Goal: Task Accomplishment & Management: Manage account settings

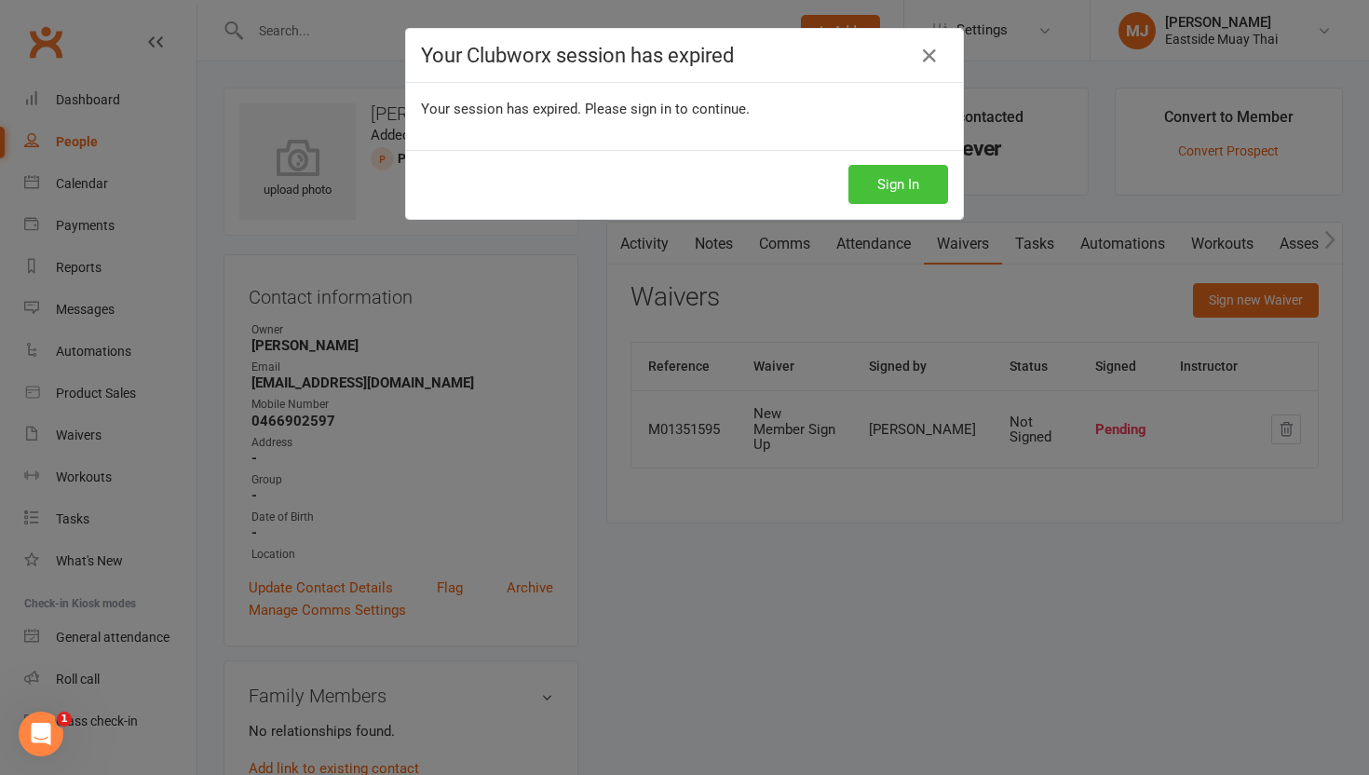
click at [898, 175] on button "Sign In" at bounding box center [899, 184] width 100 height 39
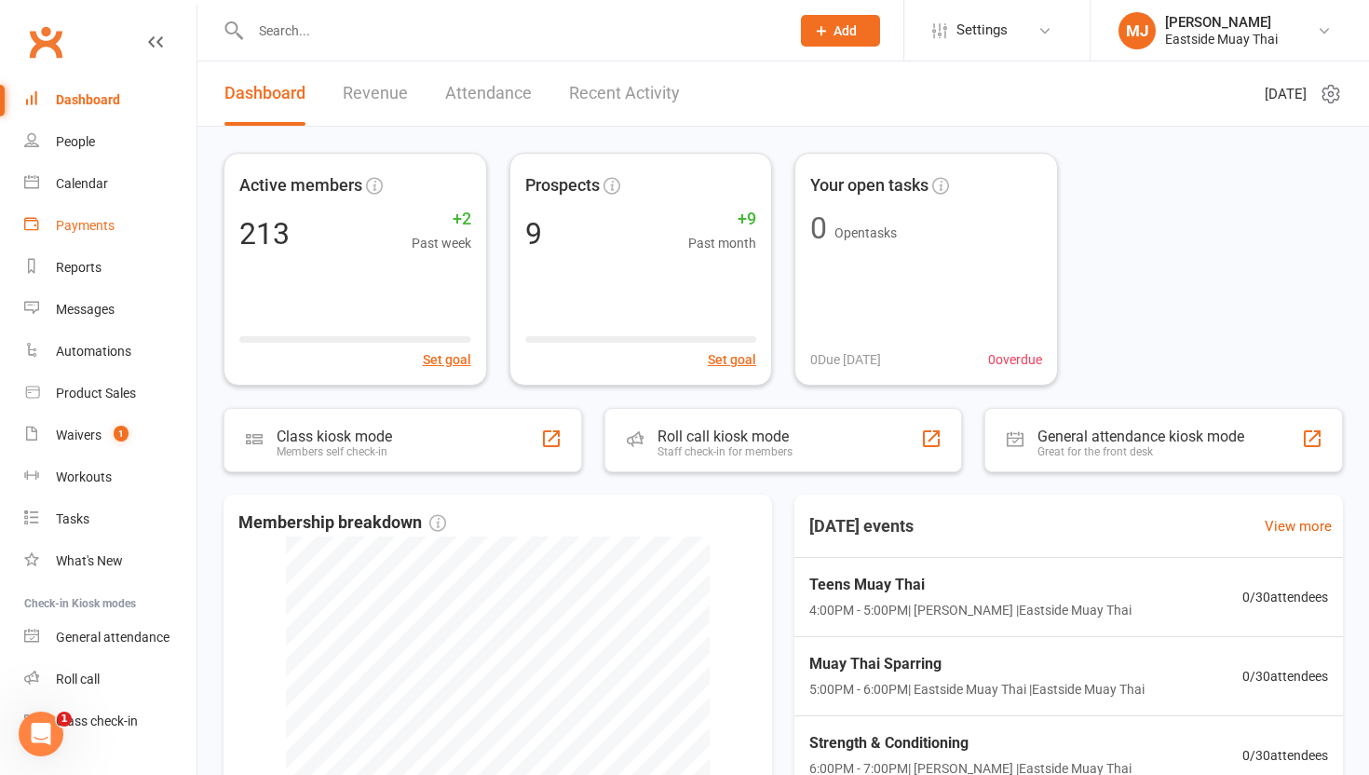
click at [68, 224] on div "Payments" at bounding box center [85, 225] width 59 height 15
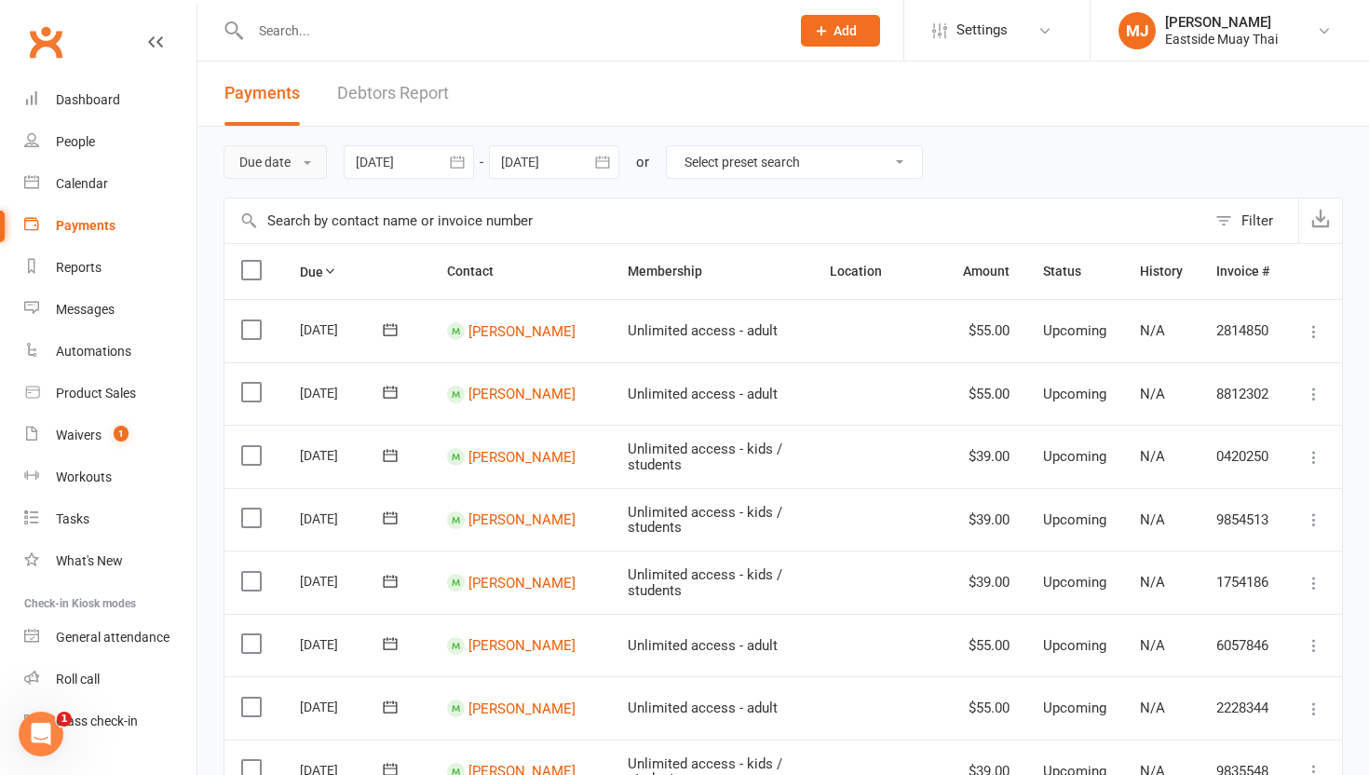
click at [288, 162] on button "Due date" at bounding box center [275, 162] width 103 height 34
click at [292, 268] on link "Date failed" at bounding box center [316, 278] width 184 height 37
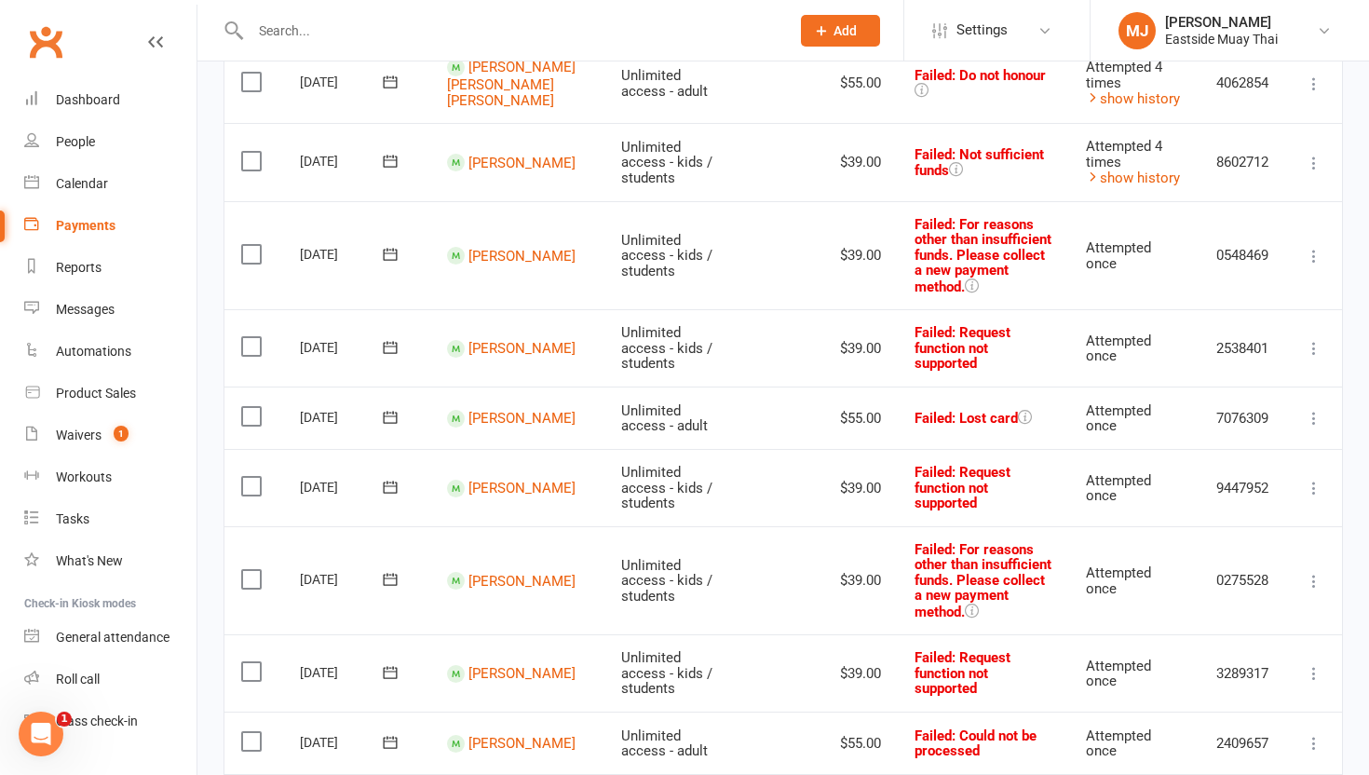
scroll to position [987, 0]
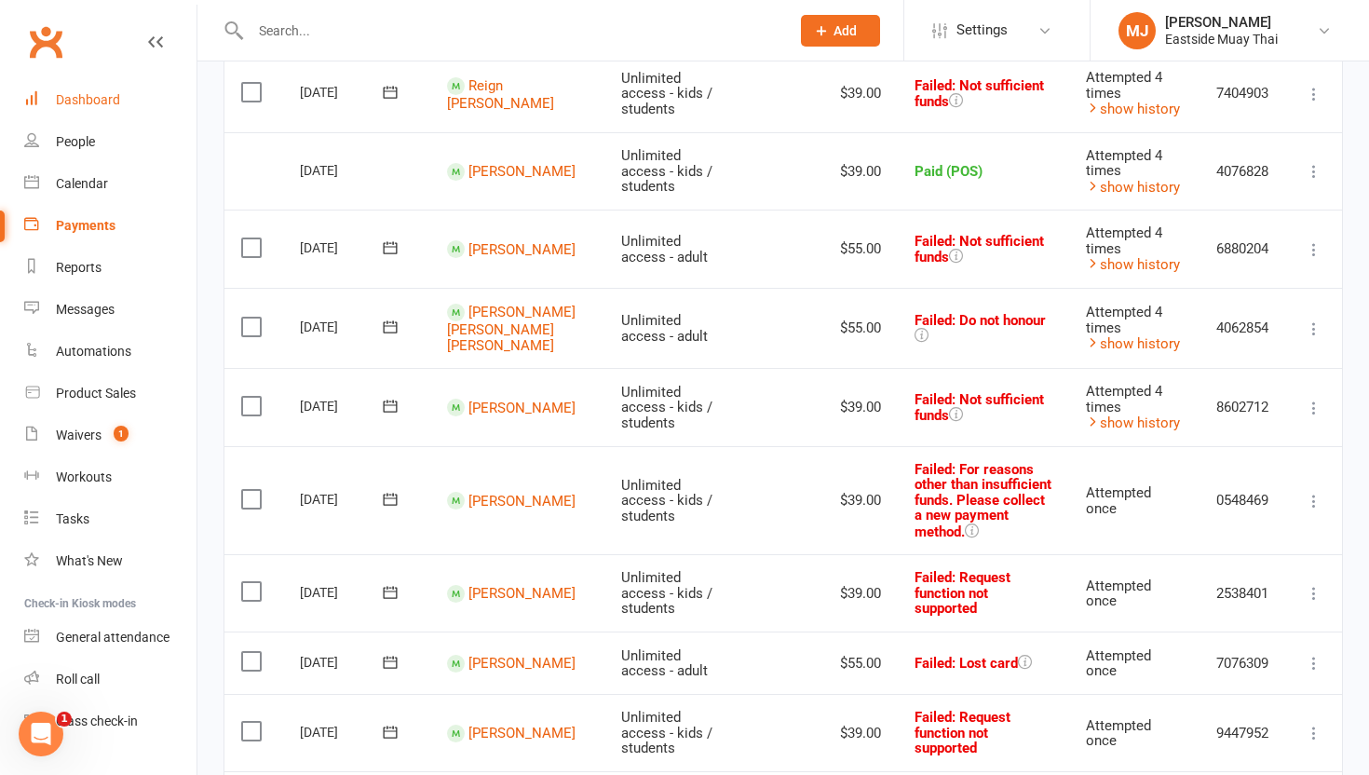
click at [76, 90] on link "Dashboard" at bounding box center [110, 100] width 172 height 42
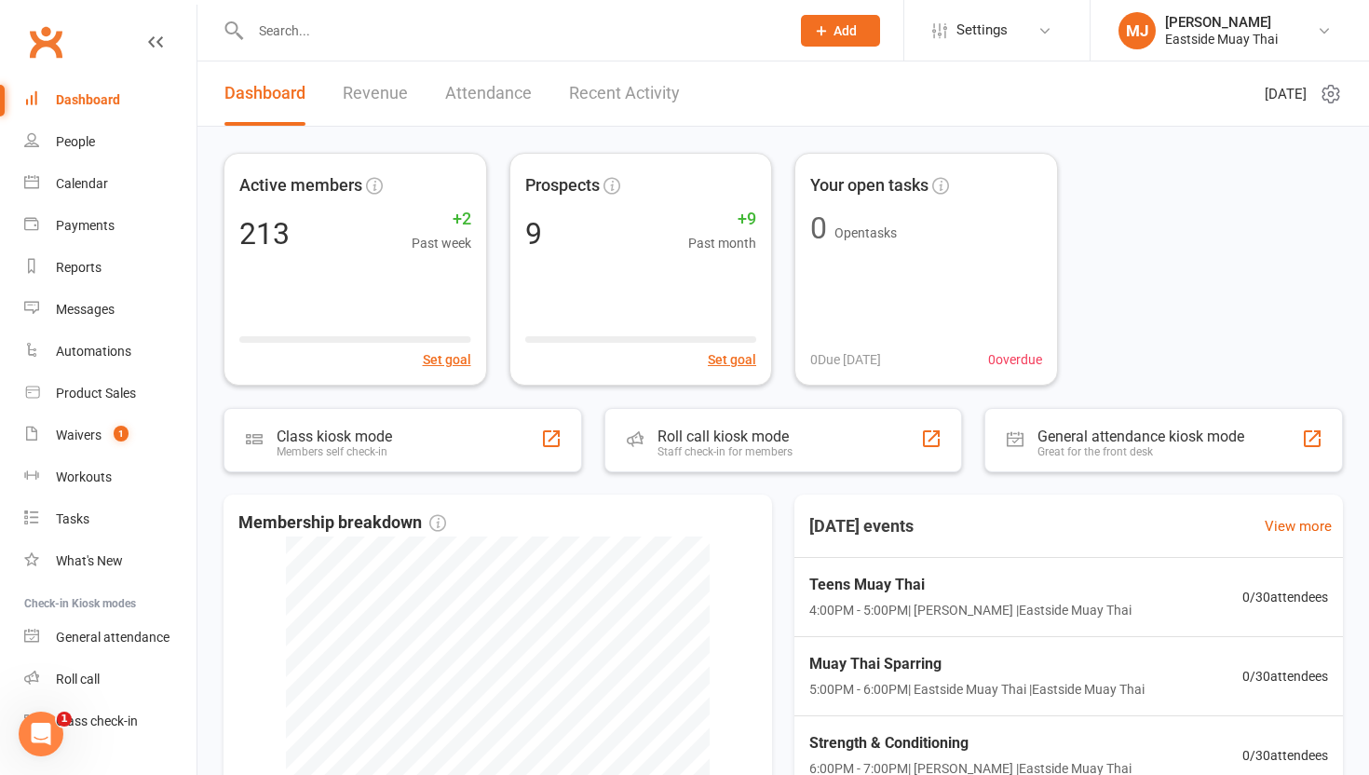
click at [380, 91] on link "Revenue" at bounding box center [375, 93] width 65 height 64
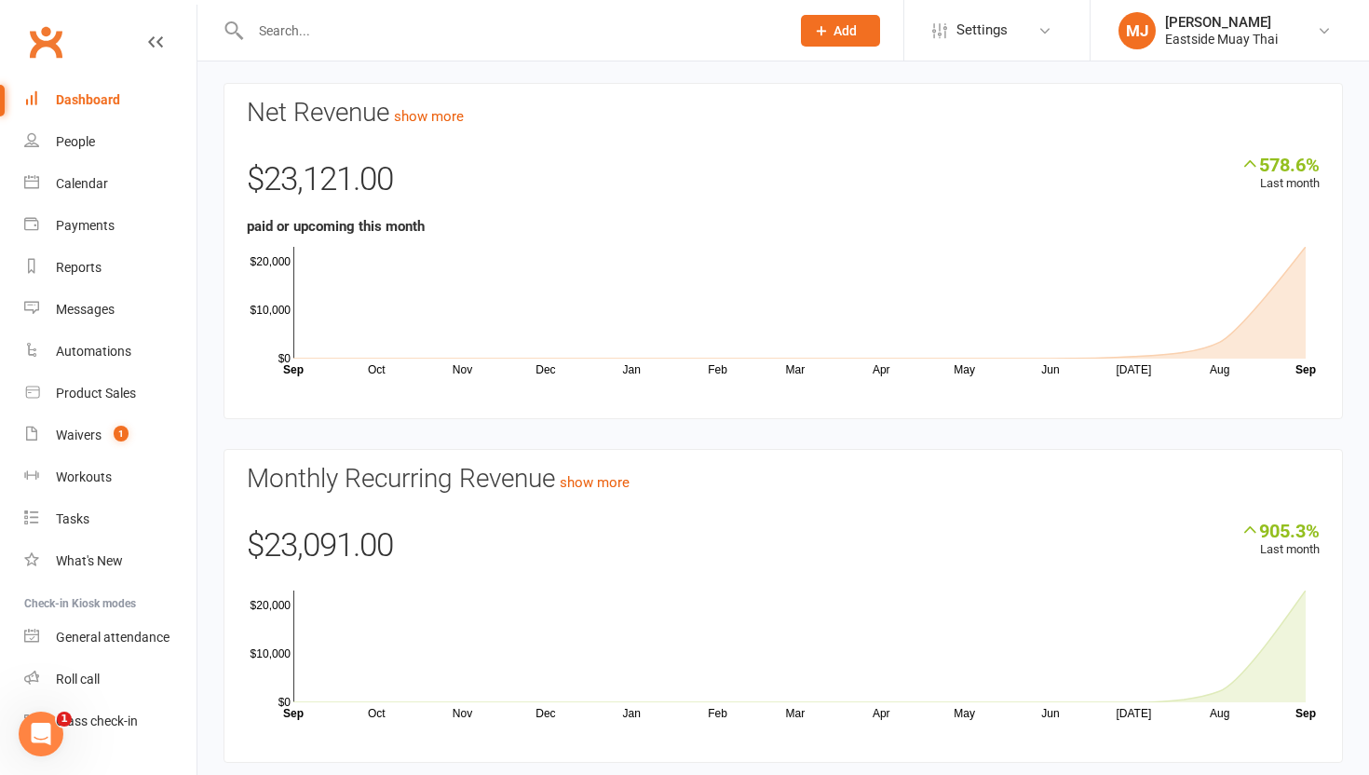
scroll to position [114, 0]
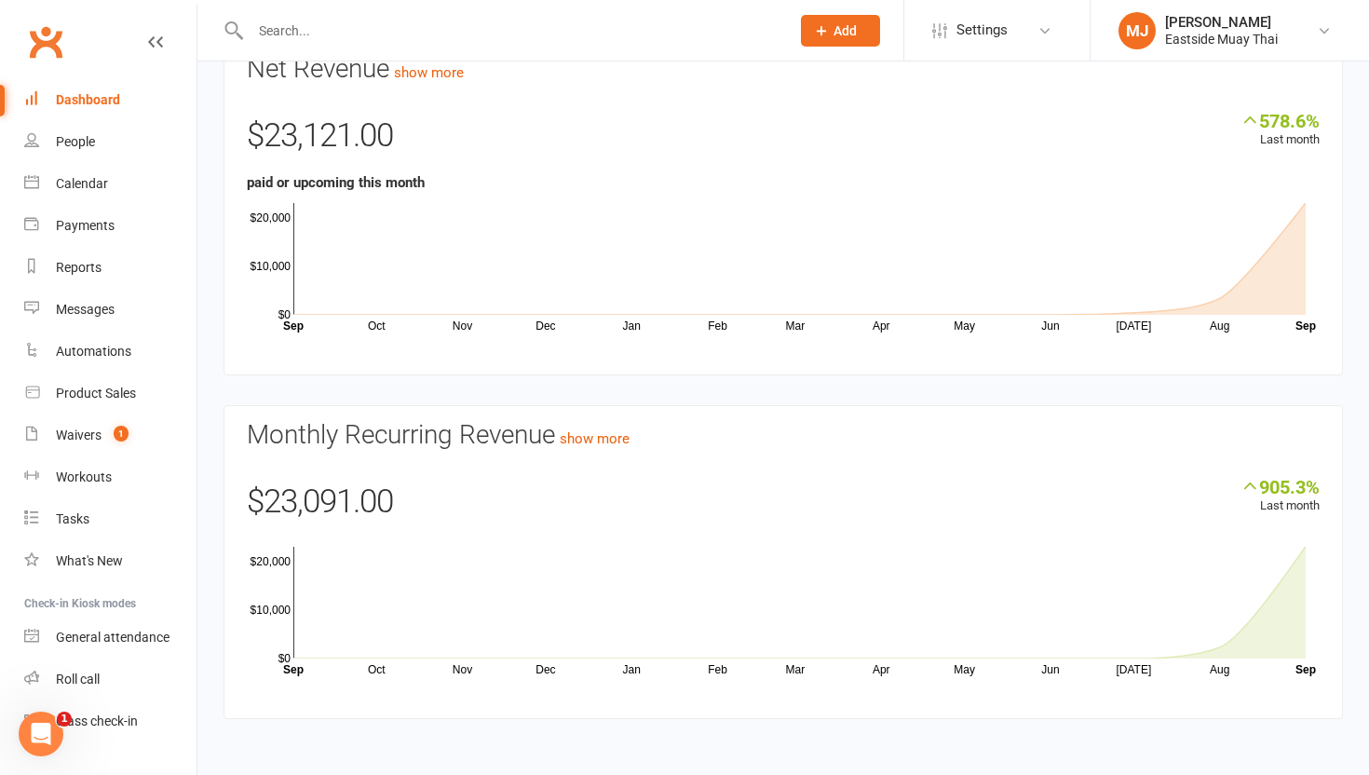
click at [374, 664] on icon "Oct Nov Dec Jan Feb Mar Apr May Jun Jul Aug Month Sep Sep $0 $10,000 $20,000" at bounding box center [783, 607] width 1073 height 140
click at [373, 656] on rect at bounding box center [799, 603] width 1012 height 112
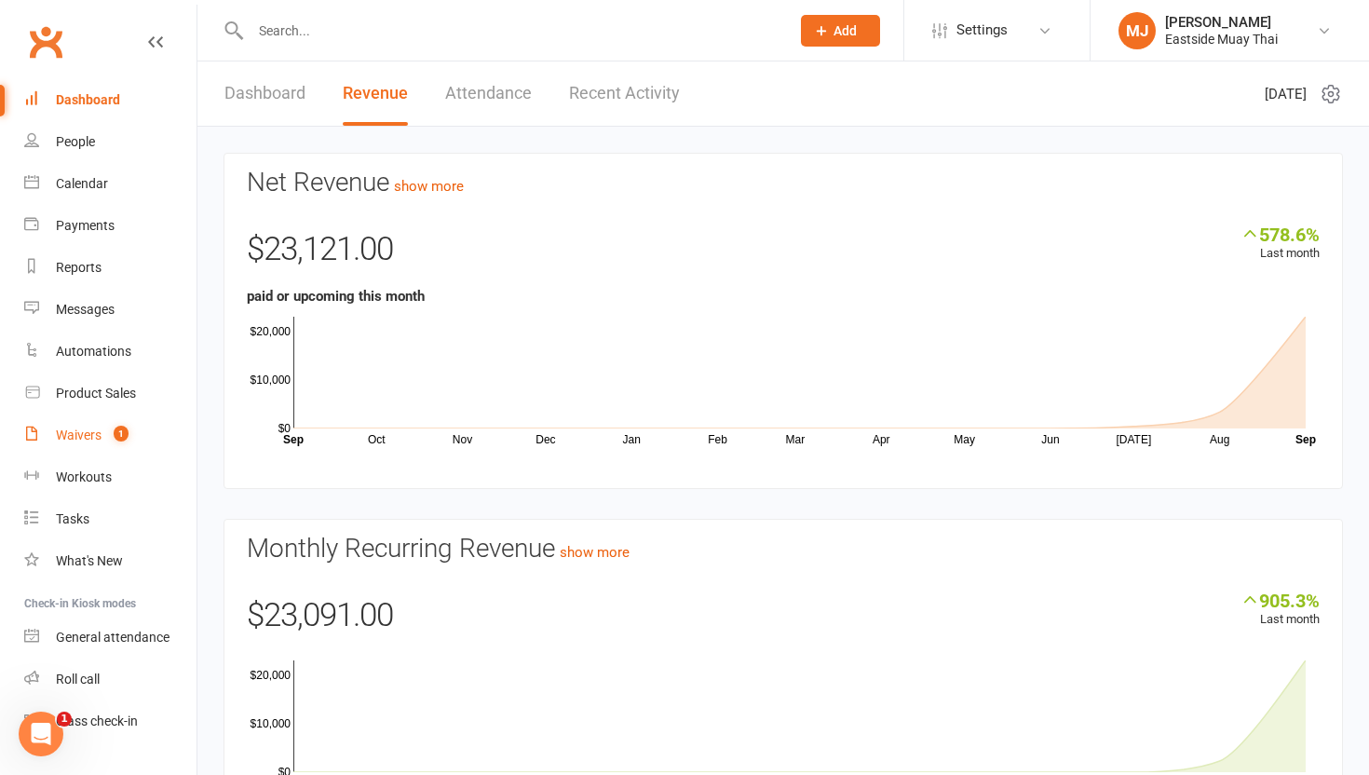
click at [81, 426] on link "Waivers 1" at bounding box center [110, 435] width 172 height 42
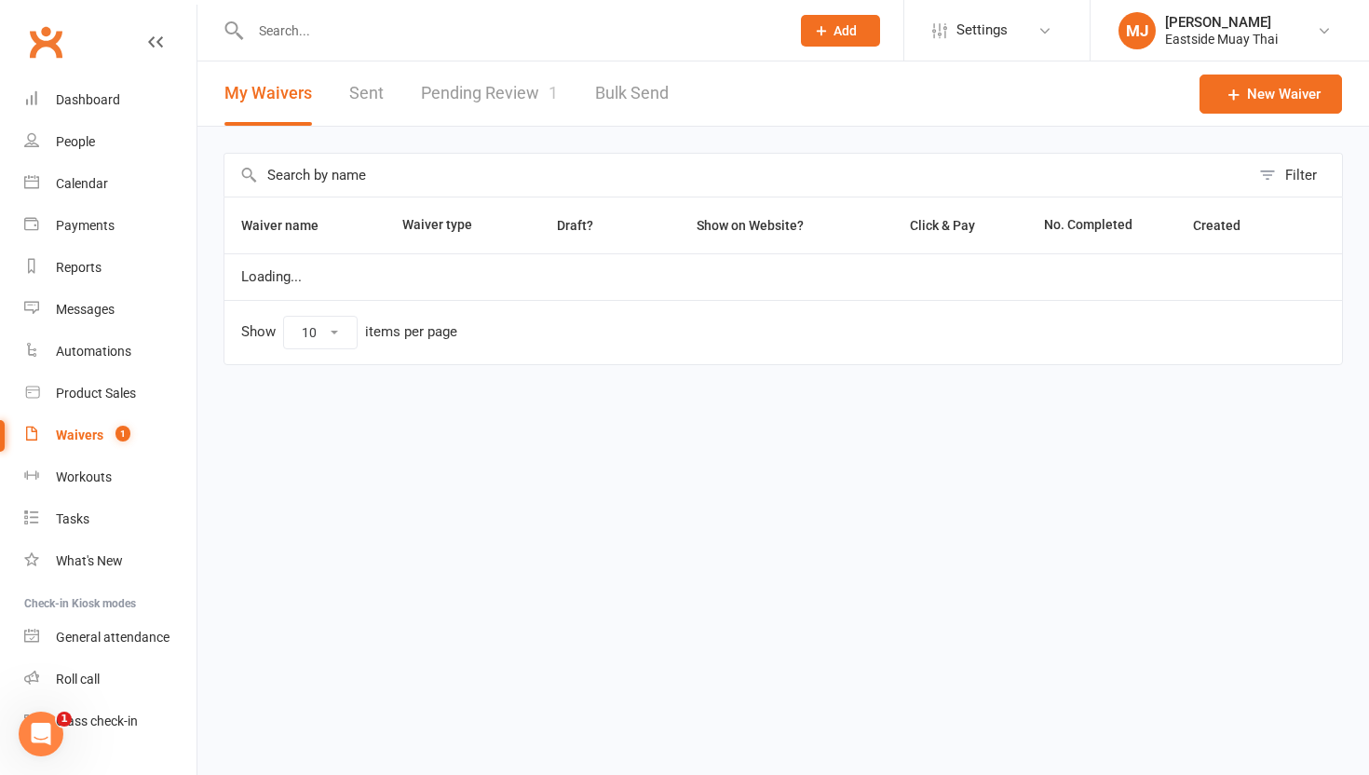
click at [489, 97] on link "Pending Review 1" at bounding box center [489, 93] width 137 height 64
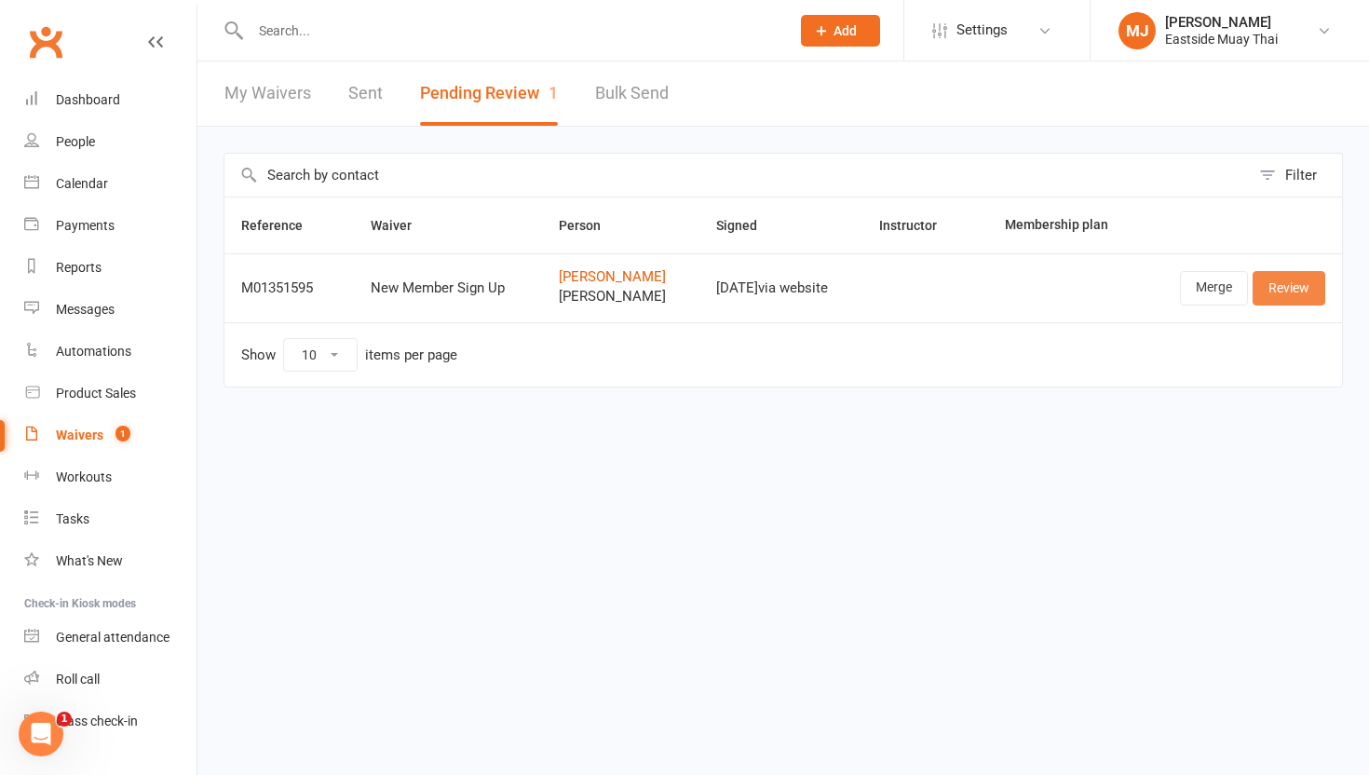
click at [1293, 276] on link "Review" at bounding box center [1289, 288] width 73 height 34
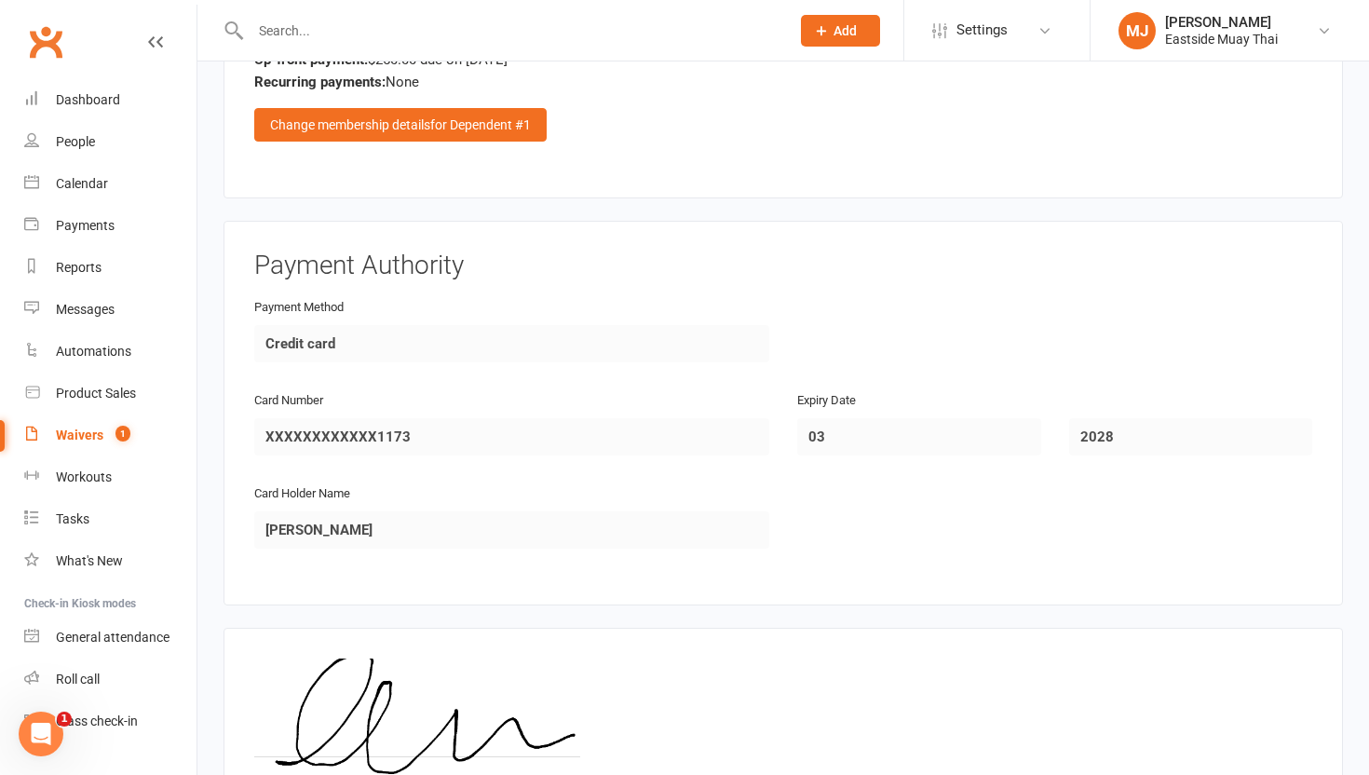
scroll to position [2476, 0]
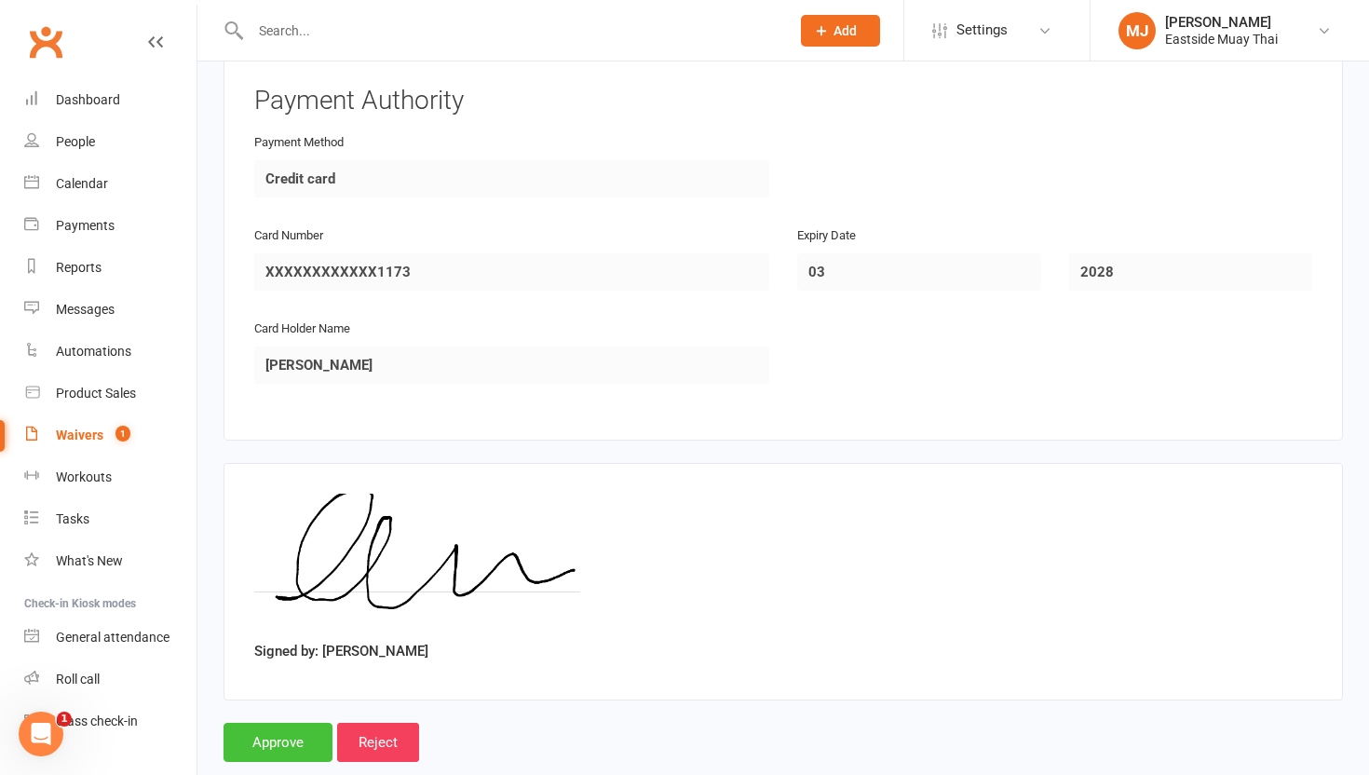
click at [285, 723] on input "Approve" at bounding box center [278, 742] width 109 height 39
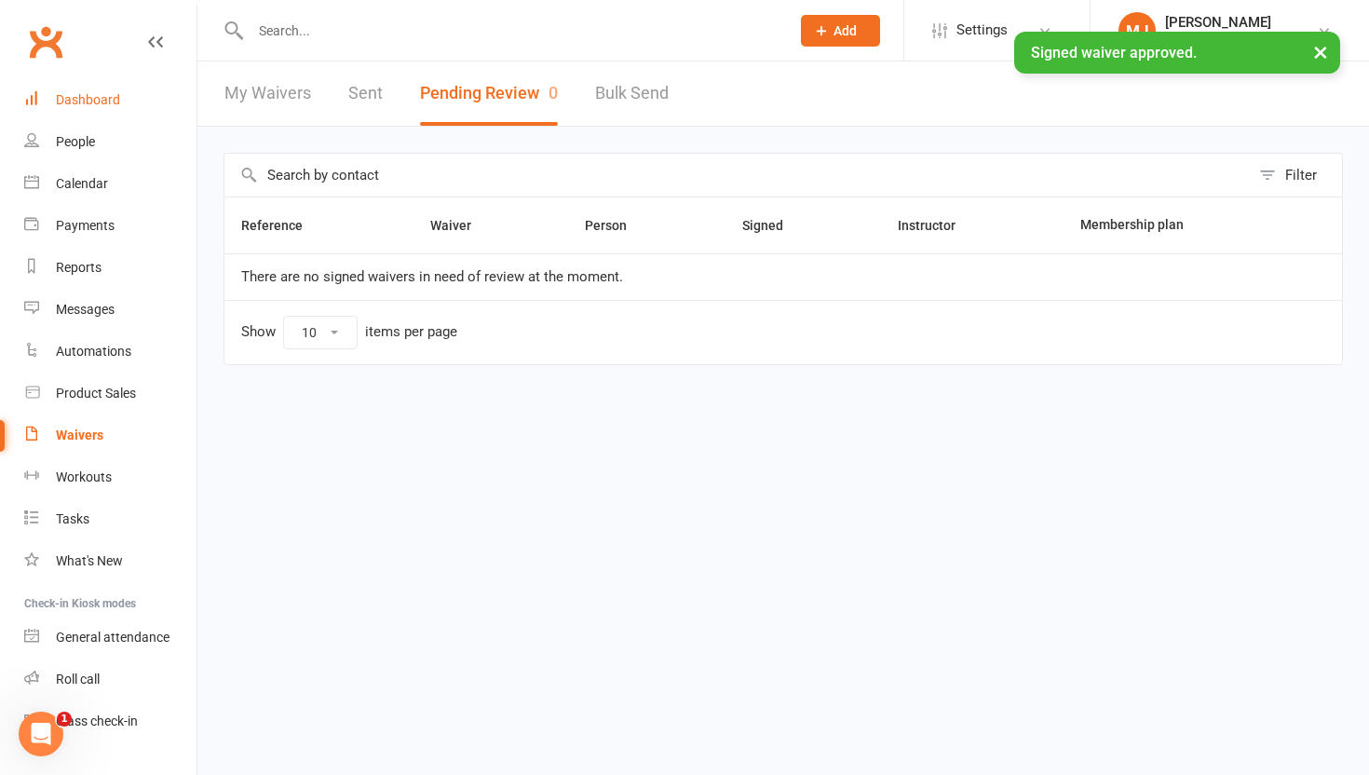
click at [85, 94] on div "Dashboard" at bounding box center [88, 99] width 64 height 15
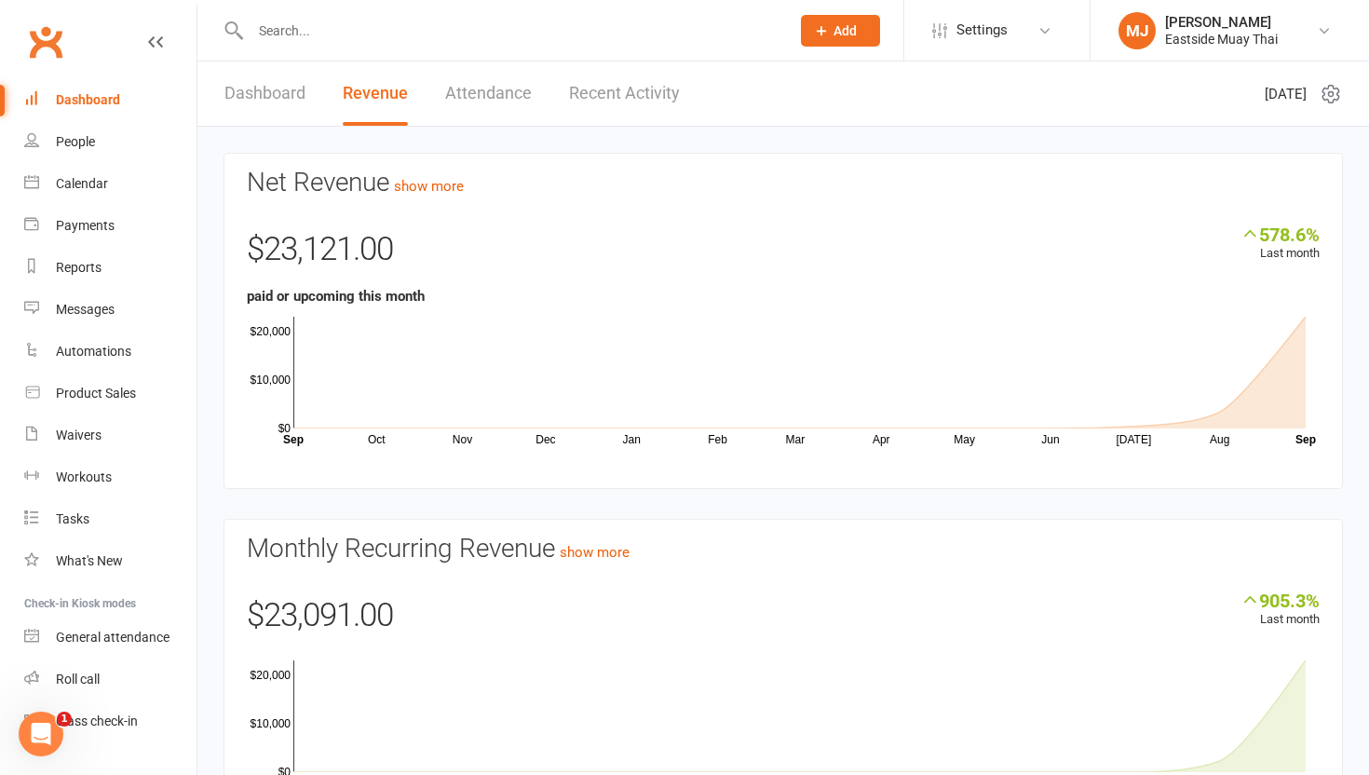
click at [637, 95] on link "Recent Activity" at bounding box center [624, 93] width 111 height 64
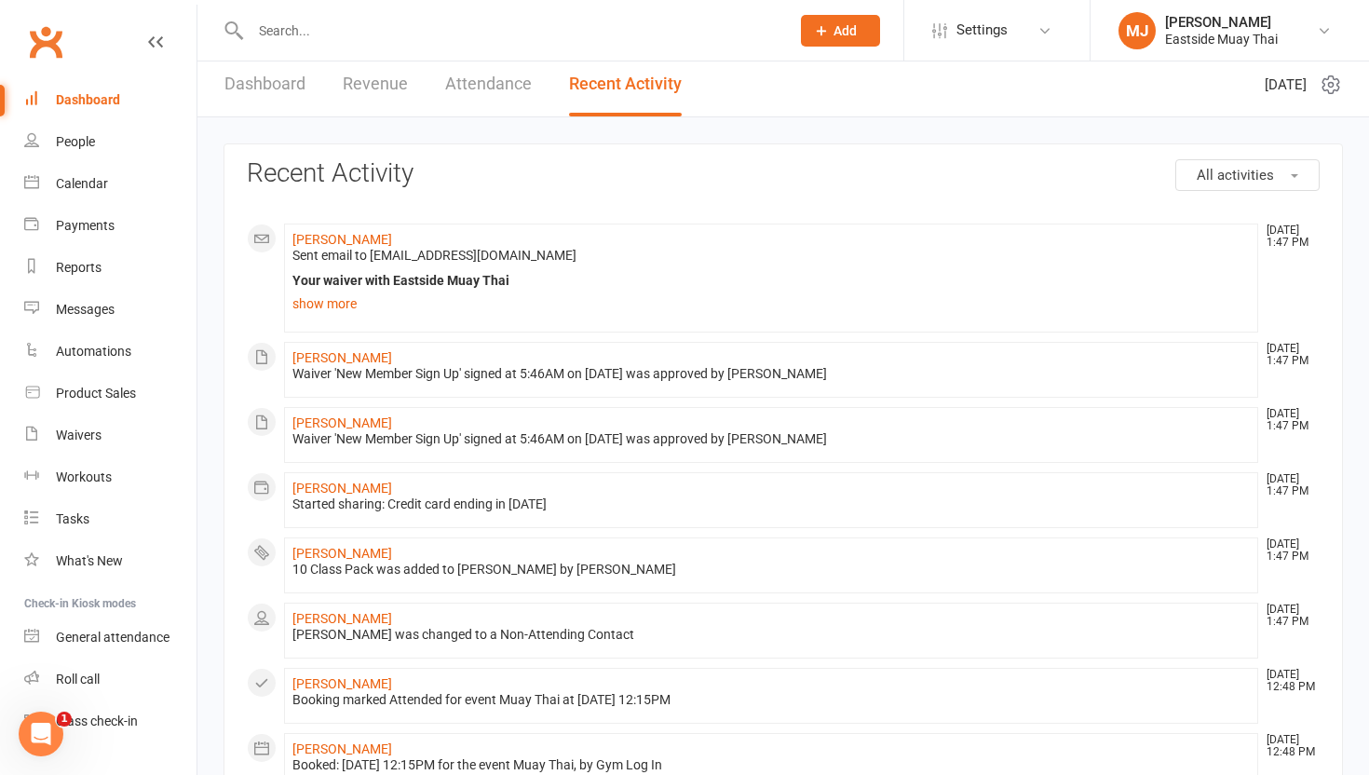
scroll to position [12, 0]
click at [373, 66] on link "Revenue" at bounding box center [375, 81] width 65 height 64
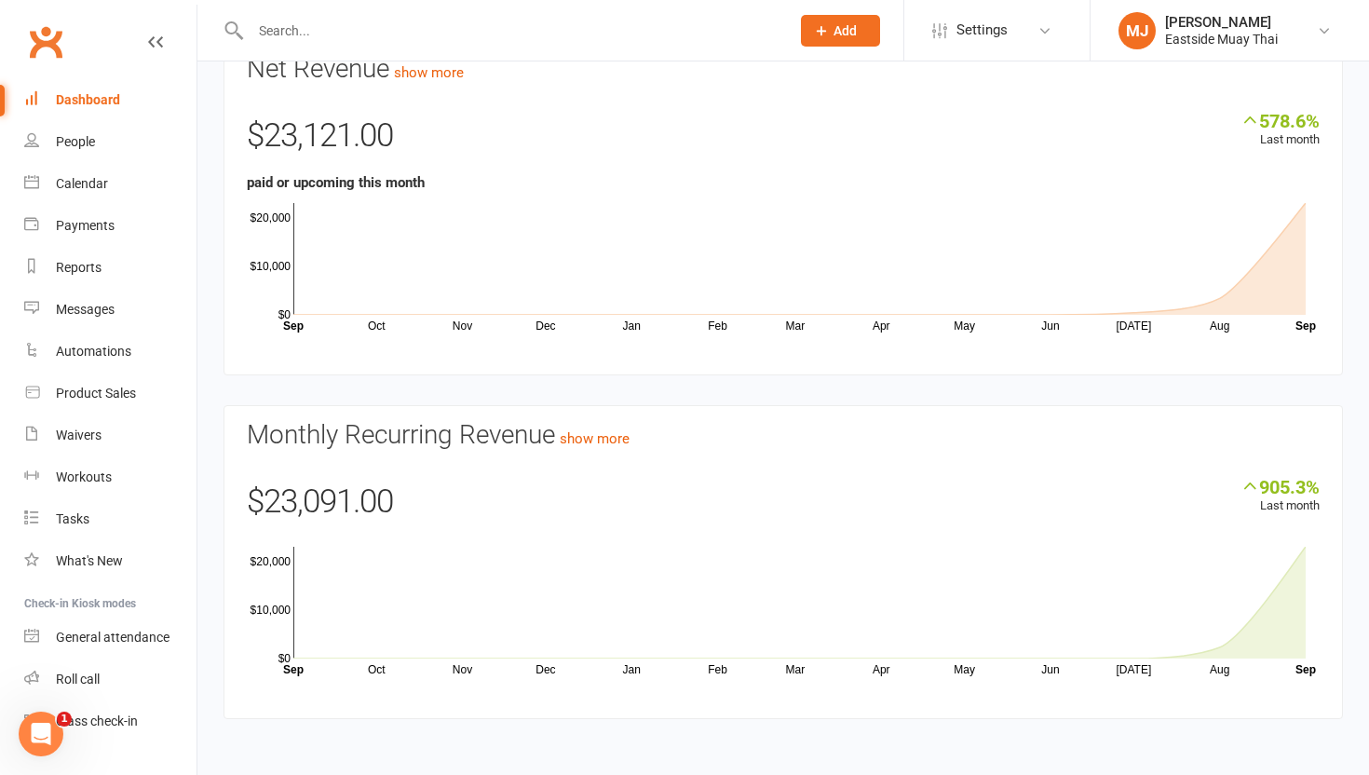
scroll to position [0, 0]
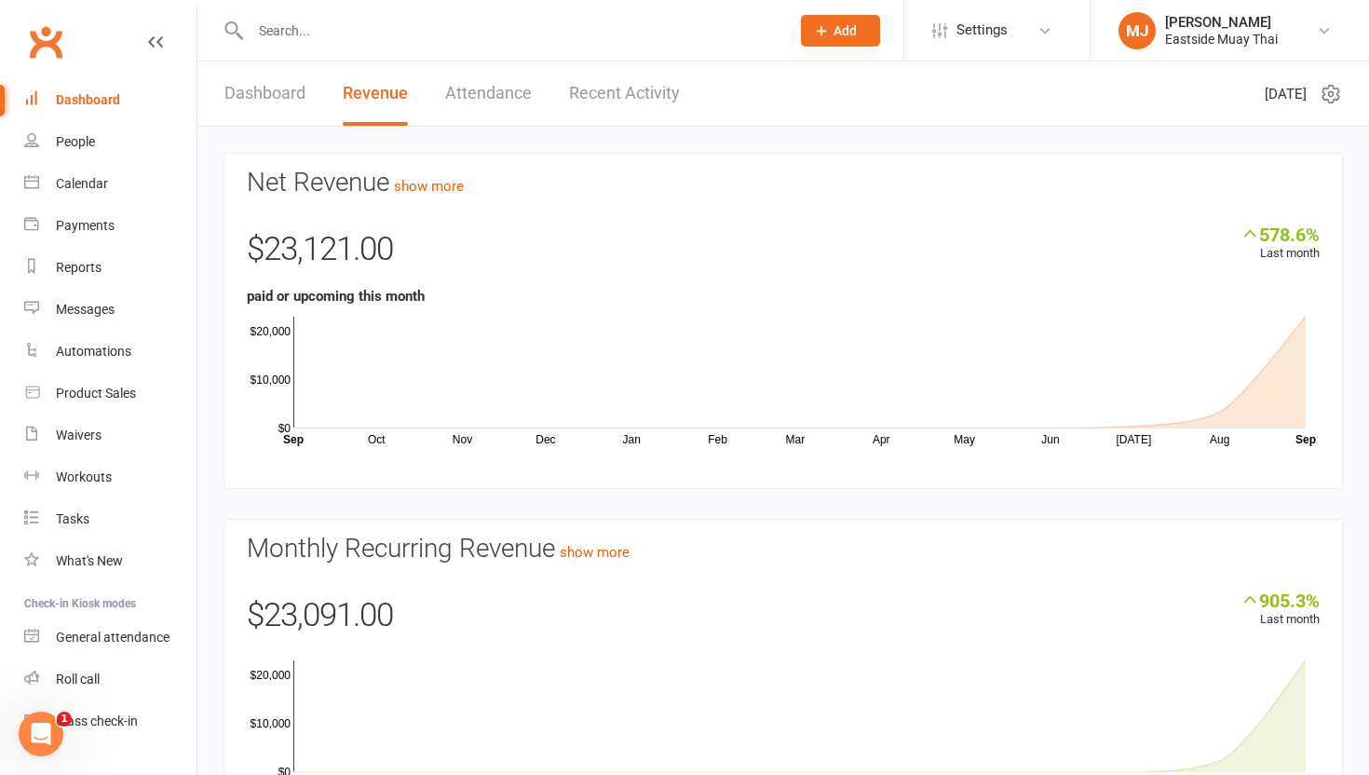
click at [377, 19] on input "text" at bounding box center [511, 31] width 532 height 26
click at [353, 48] on div at bounding box center [500, 30] width 553 height 61
click at [354, 25] on input "text" at bounding box center [511, 31] width 532 height 26
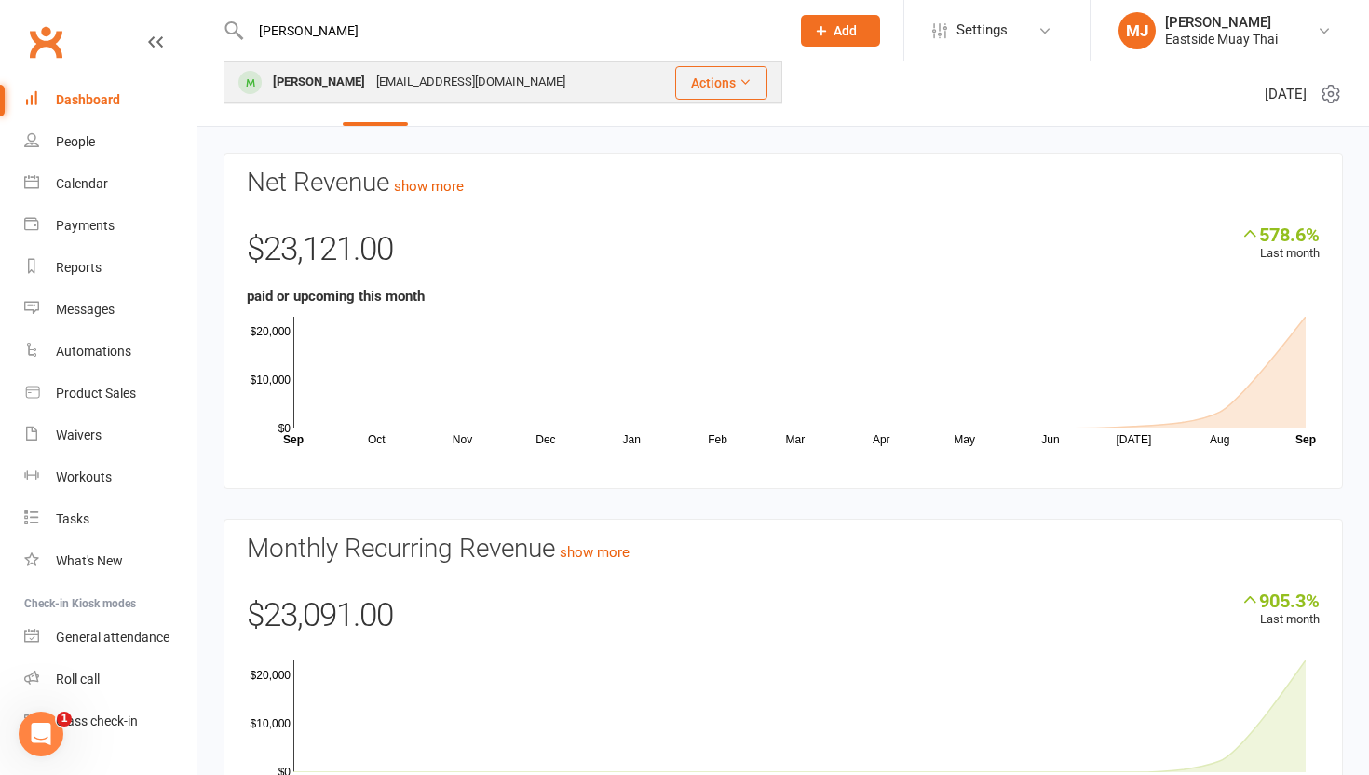
type input "kay"
click at [338, 88] on div "Kaysa Morgan" at bounding box center [318, 82] width 103 height 27
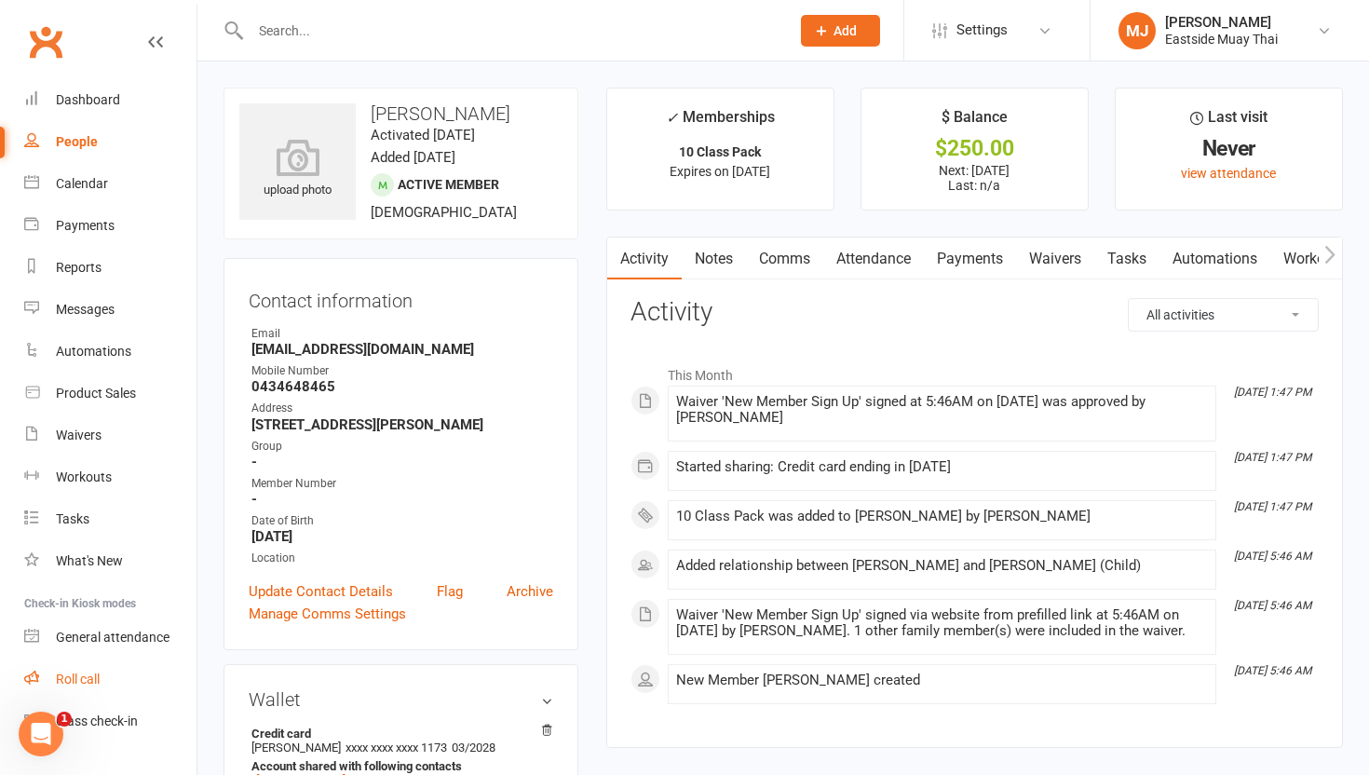
click at [80, 675] on div "Roll call" at bounding box center [78, 679] width 44 height 15
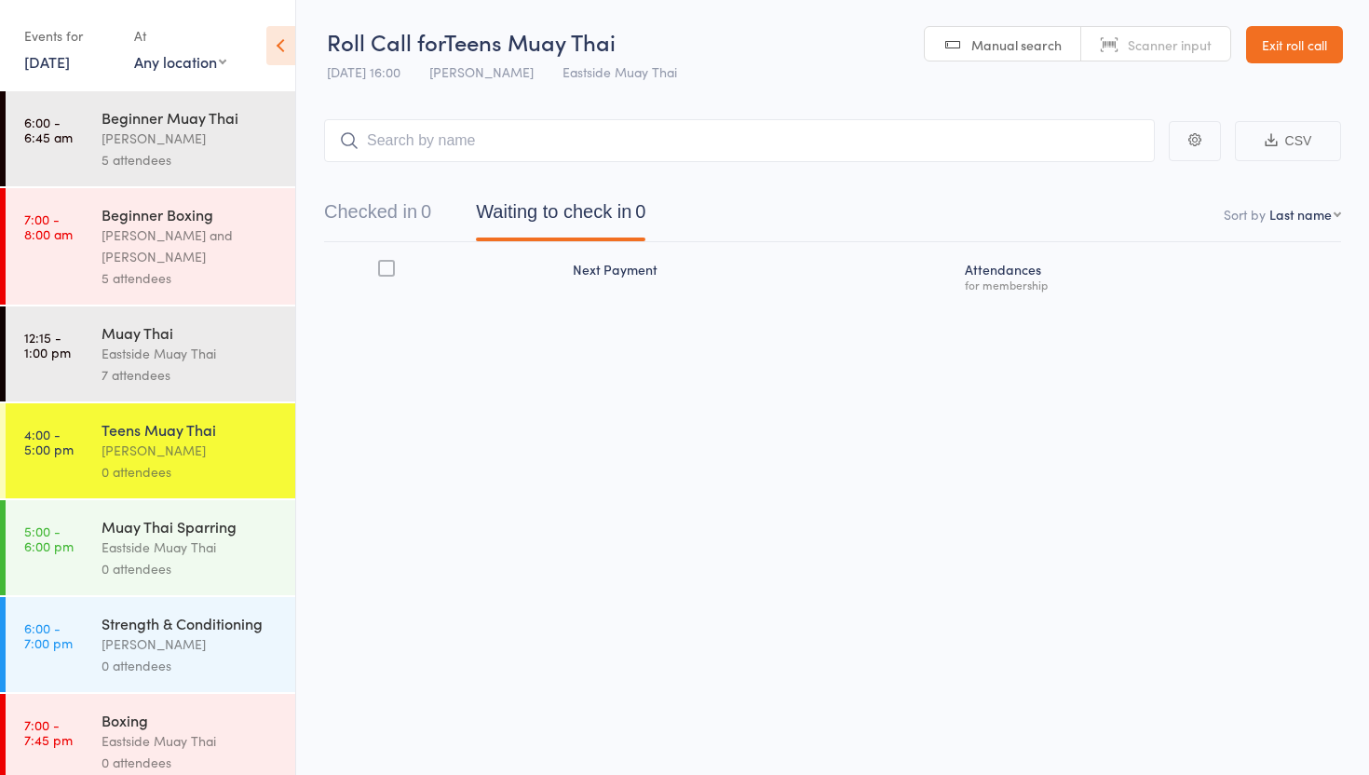
click at [176, 343] on div "Muay Thai" at bounding box center [191, 332] width 178 height 20
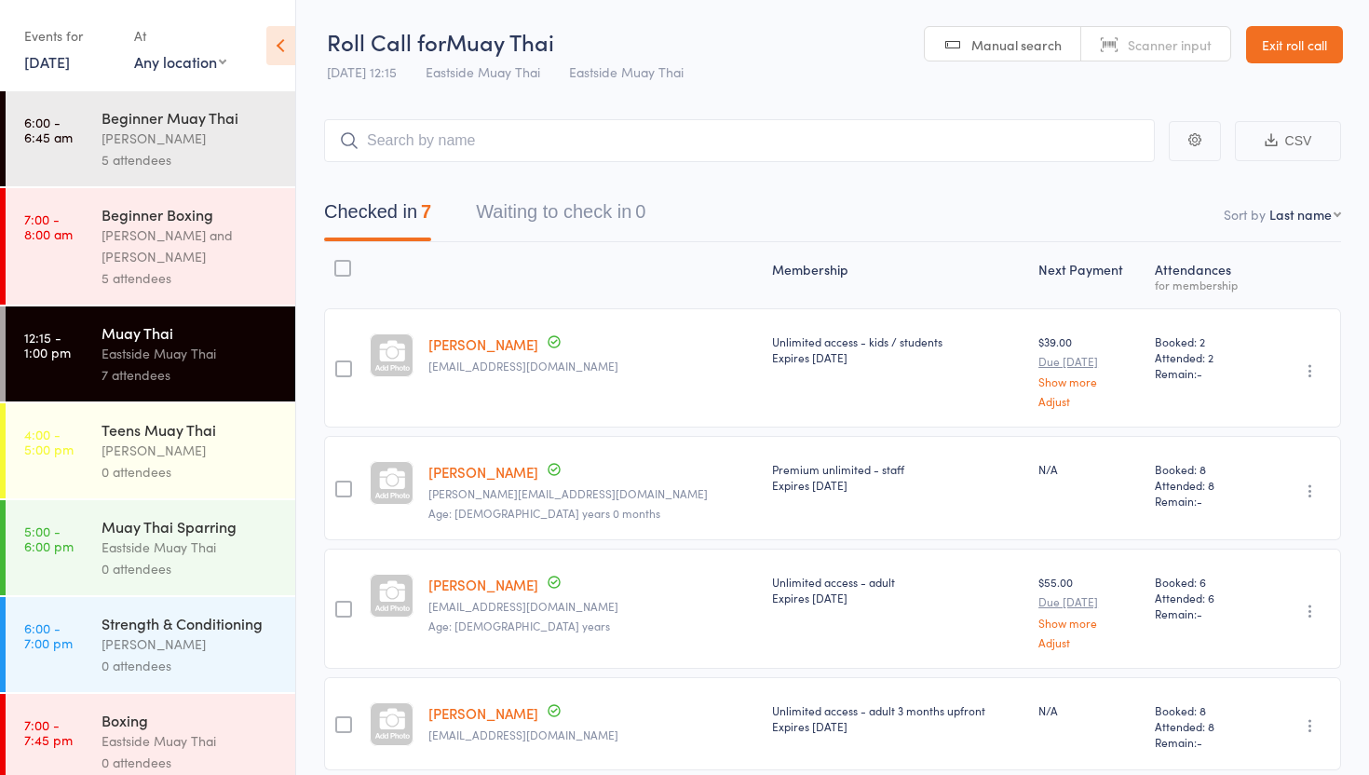
click at [1275, 49] on link "Exit roll call" at bounding box center [1294, 44] width 97 height 37
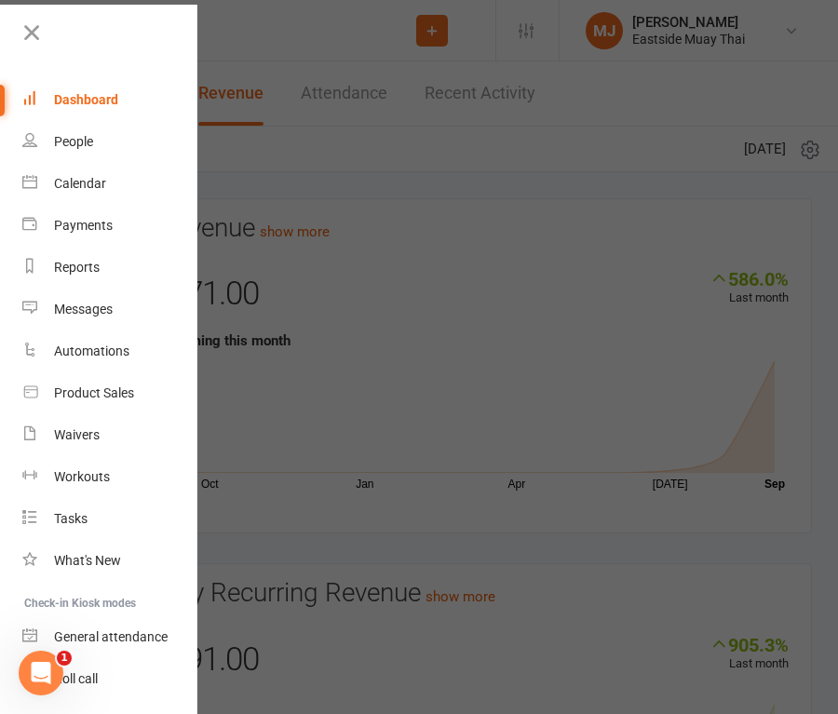
click at [439, 232] on div at bounding box center [419, 357] width 838 height 714
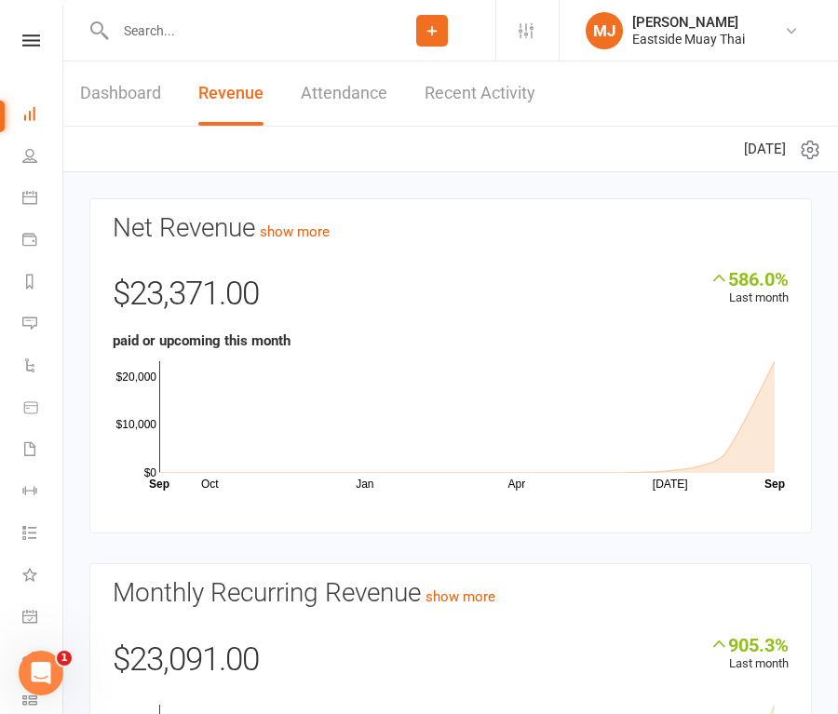
click at [249, 41] on input "text" at bounding box center [239, 31] width 259 height 26
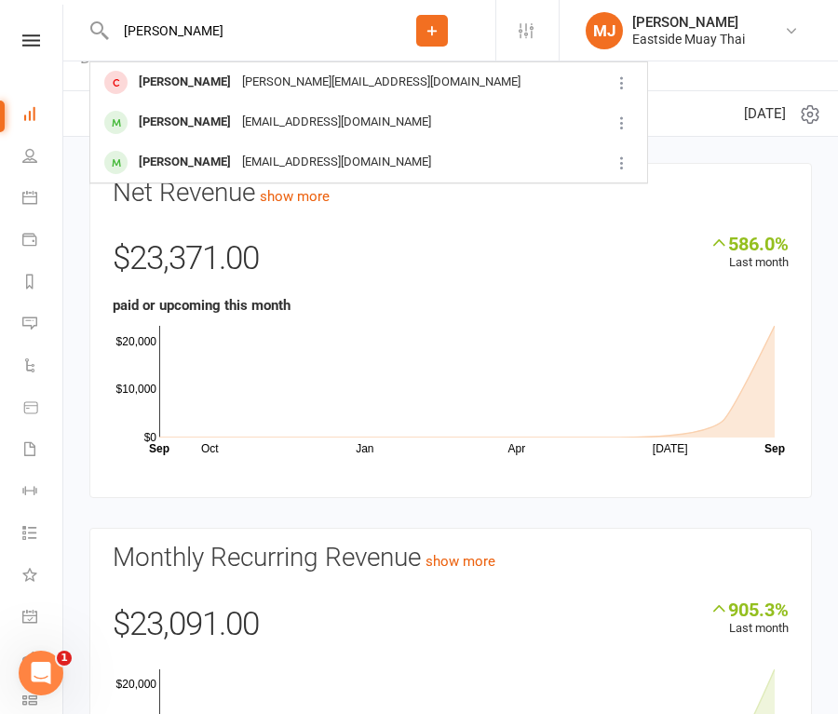
scroll to position [37, 0]
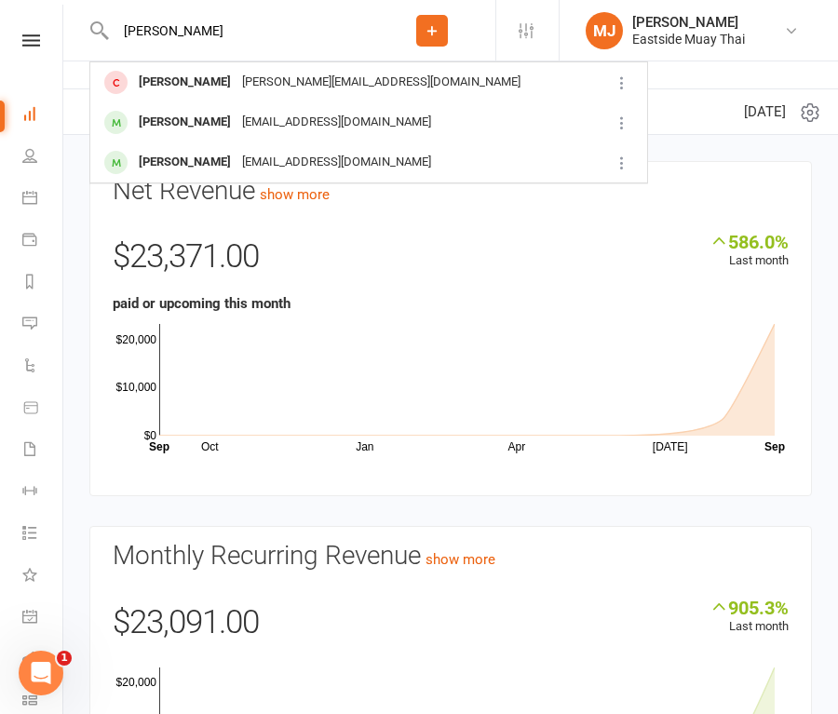
click at [306, 36] on input "[PERSON_NAME]" at bounding box center [239, 31] width 259 height 26
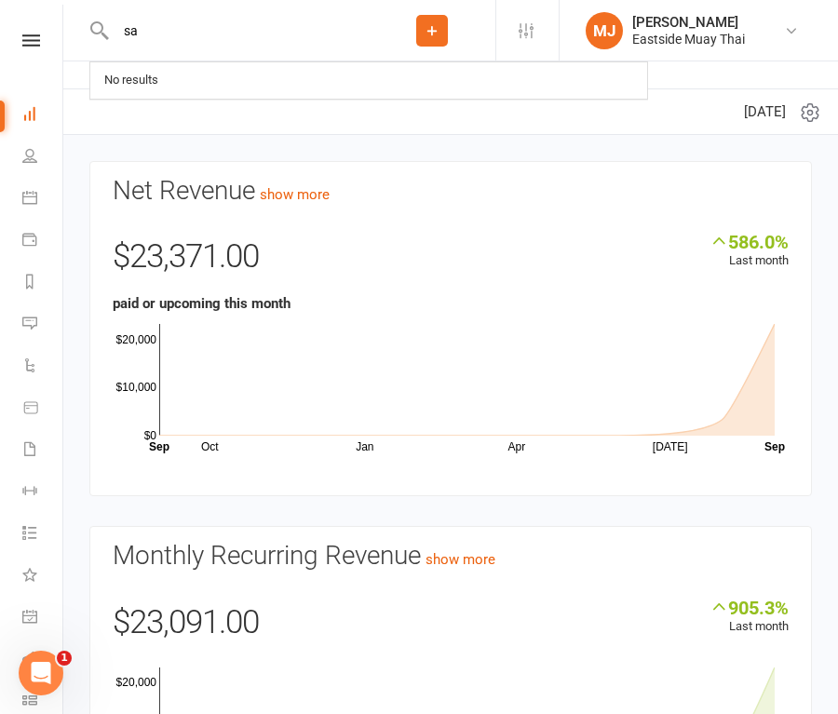
type input "s"
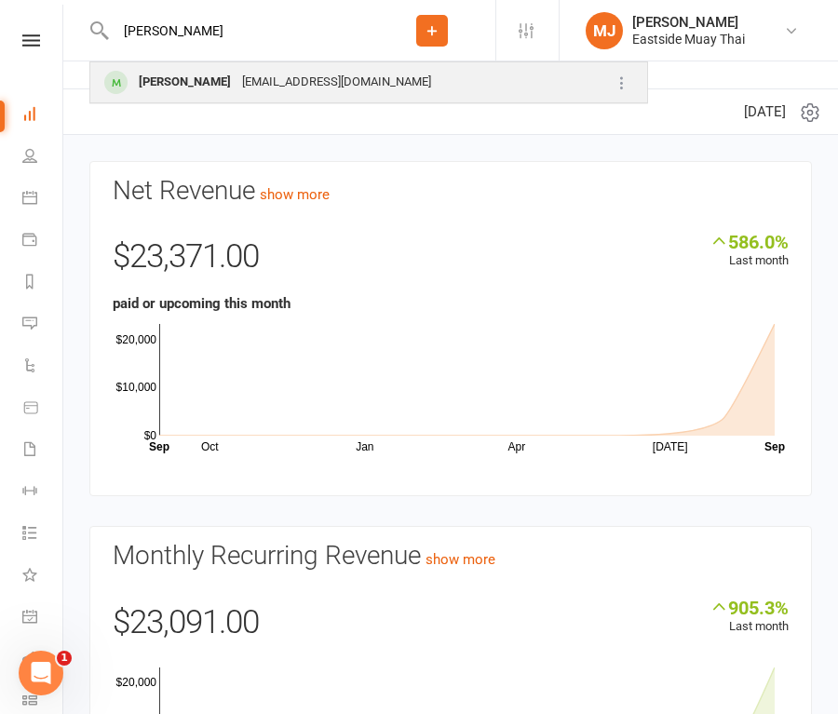
type input "[PERSON_NAME]"
click at [210, 79] on div "[PERSON_NAME]" at bounding box center [184, 82] width 103 height 27
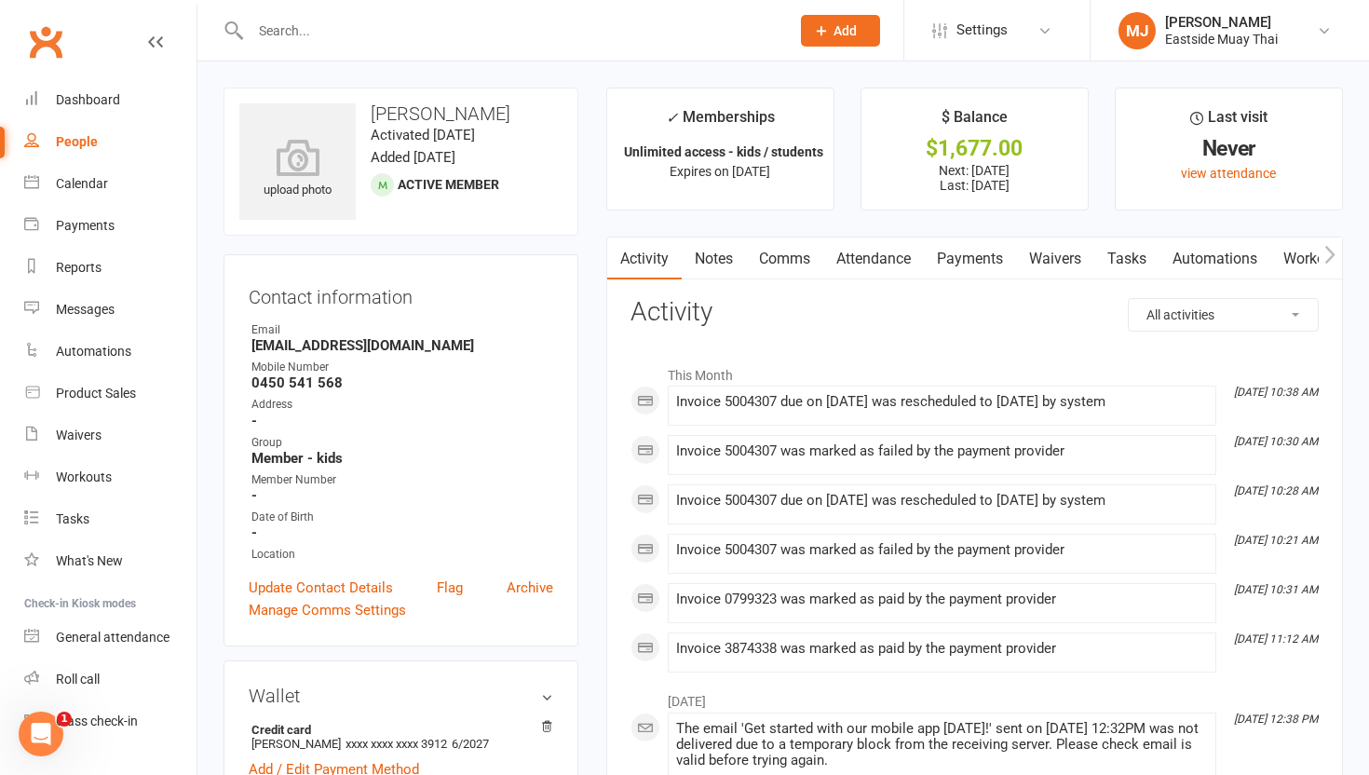
click at [965, 250] on link "Payments" at bounding box center [970, 259] width 92 height 43
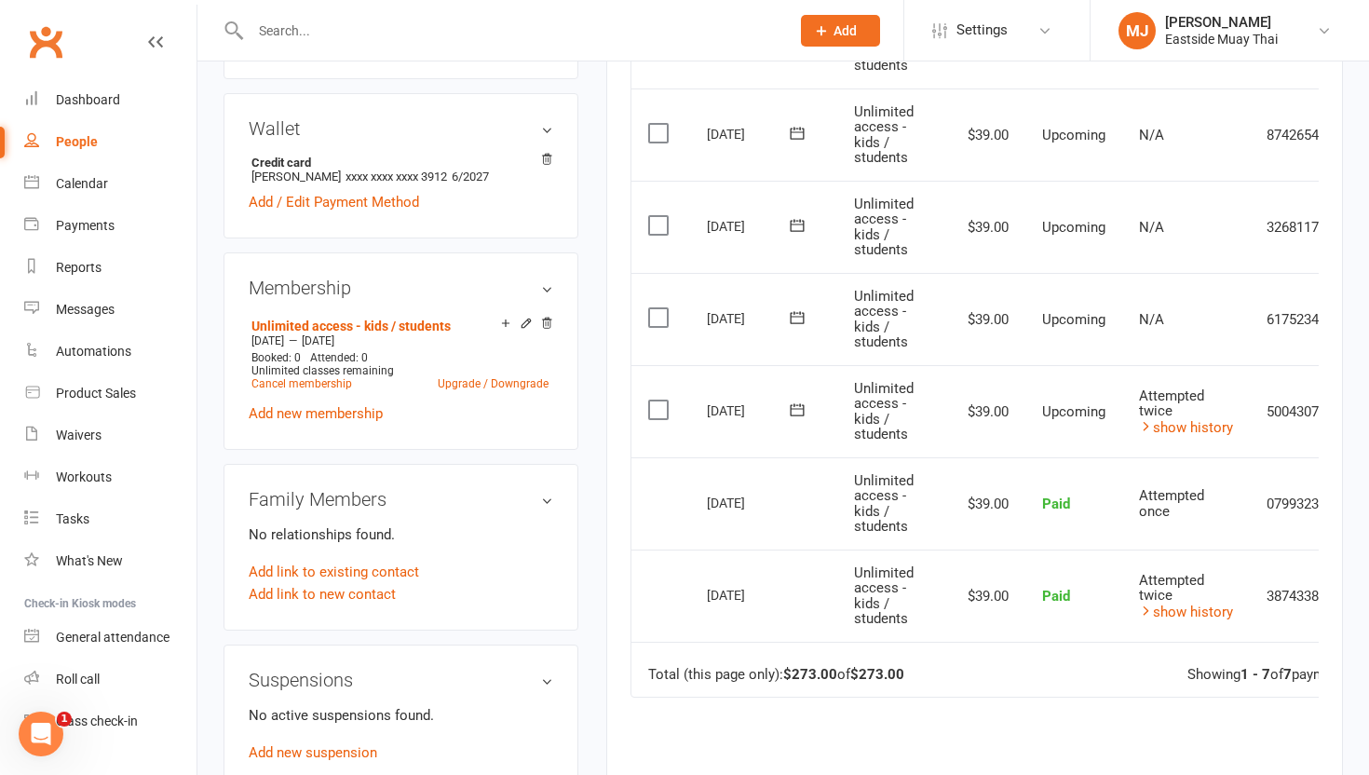
scroll to position [832, 0]
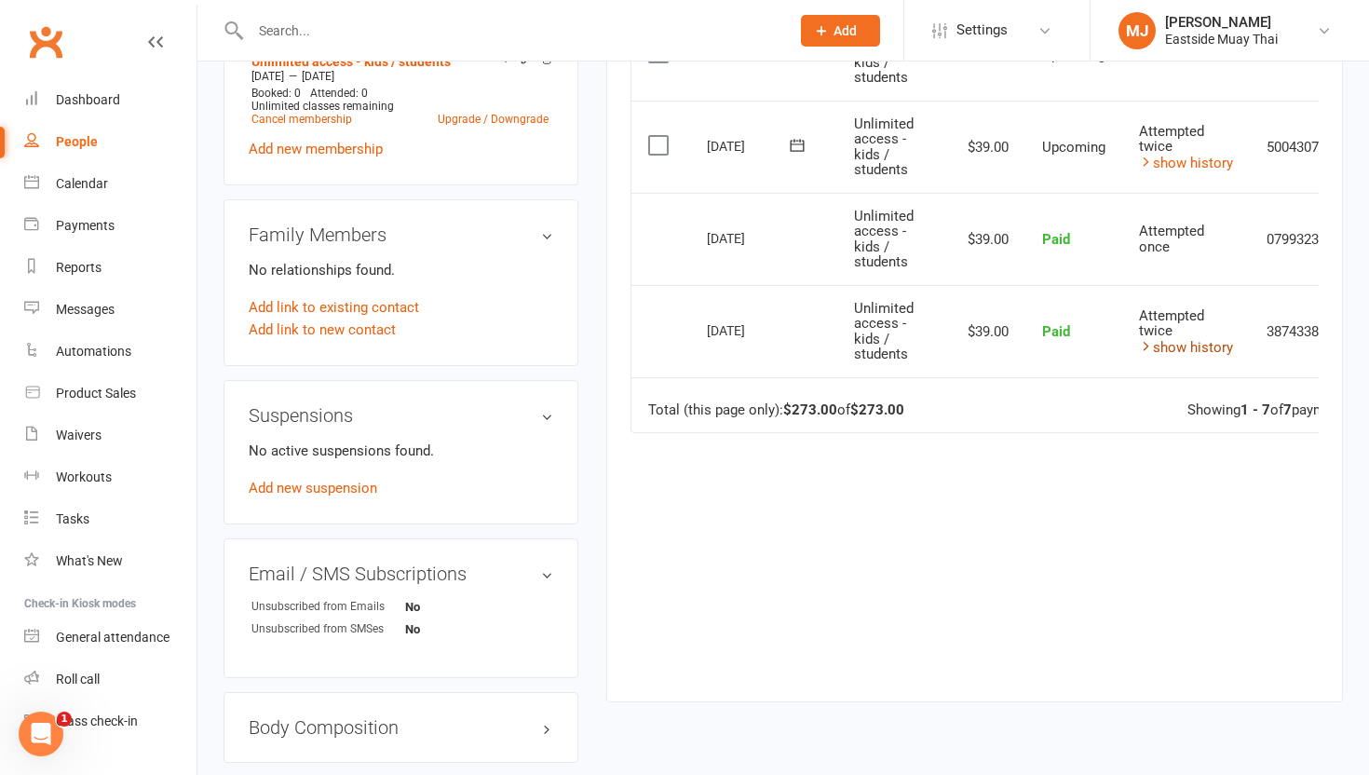
click at [1199, 354] on link "show history" at bounding box center [1186, 347] width 94 height 17
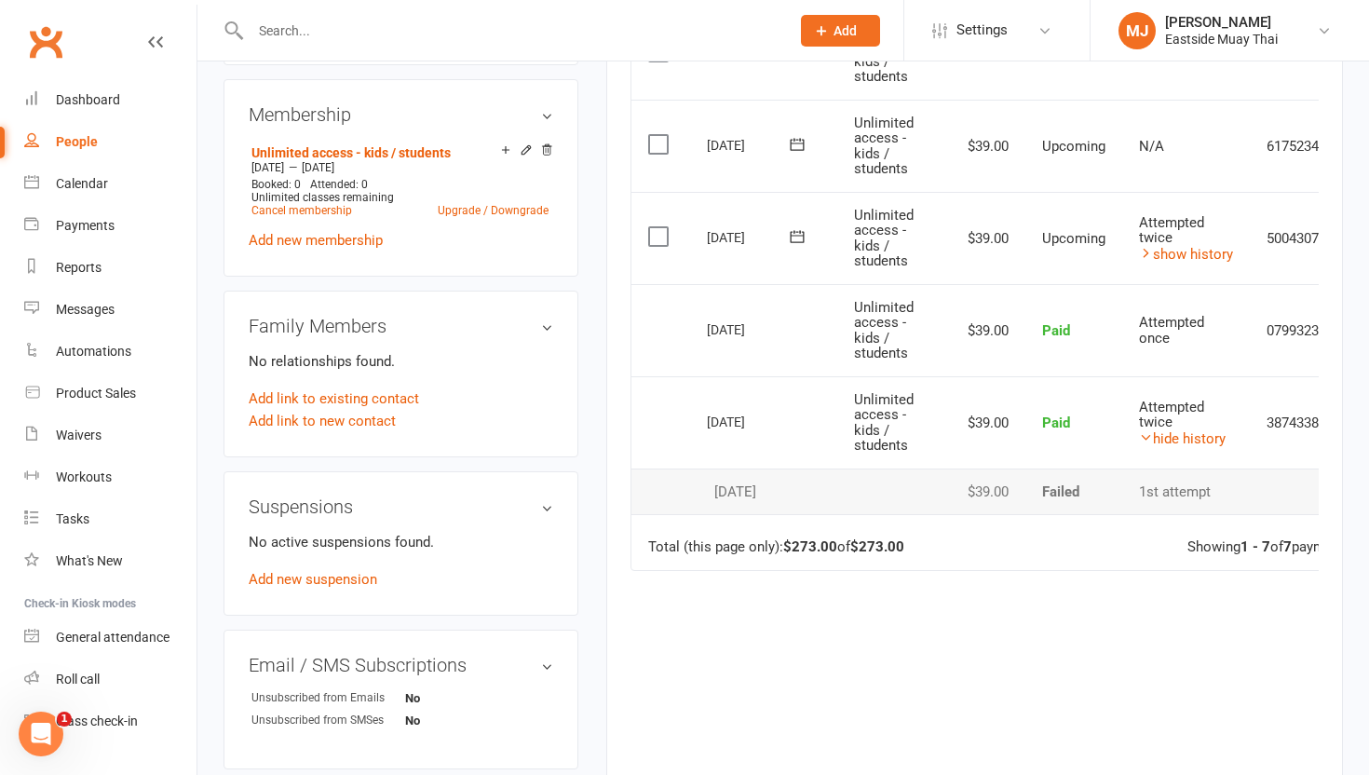
scroll to position [736, 0]
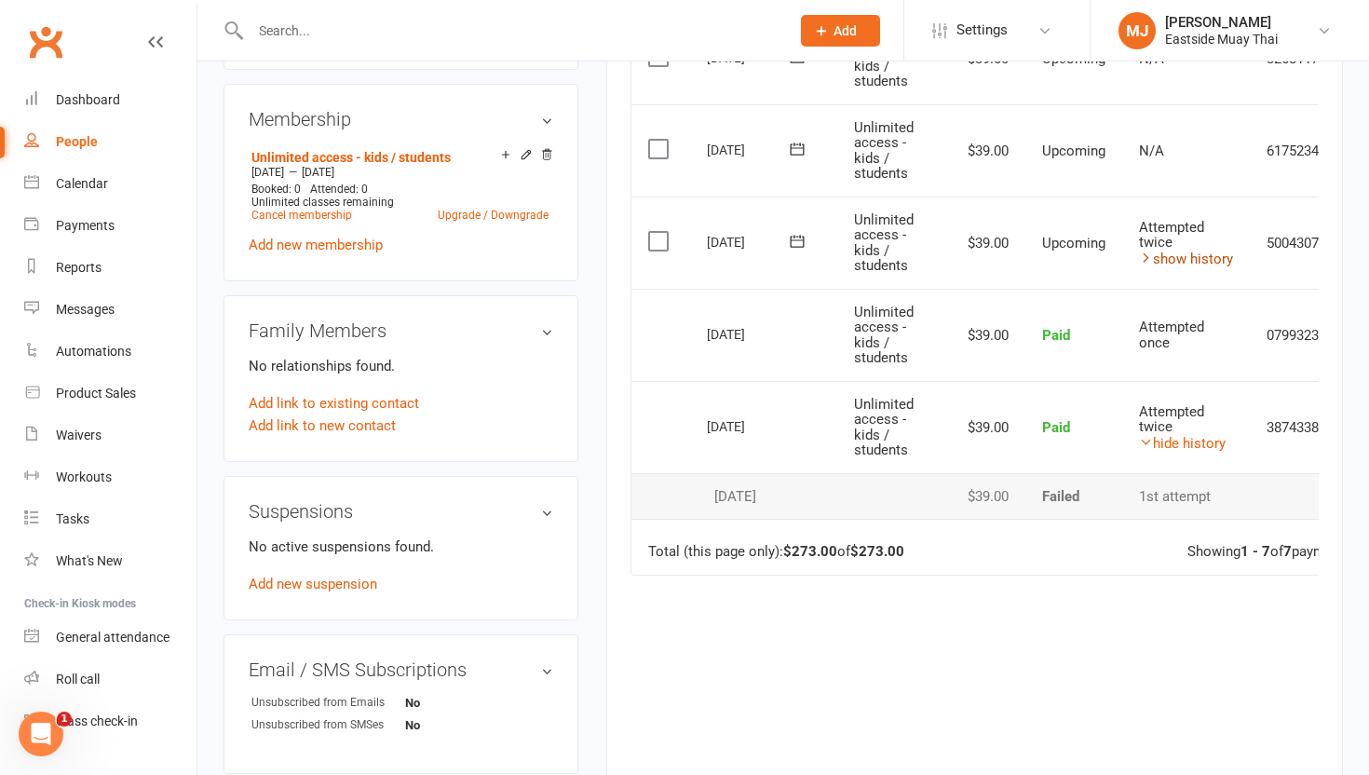
click at [1207, 253] on link "show history" at bounding box center [1186, 259] width 94 height 17
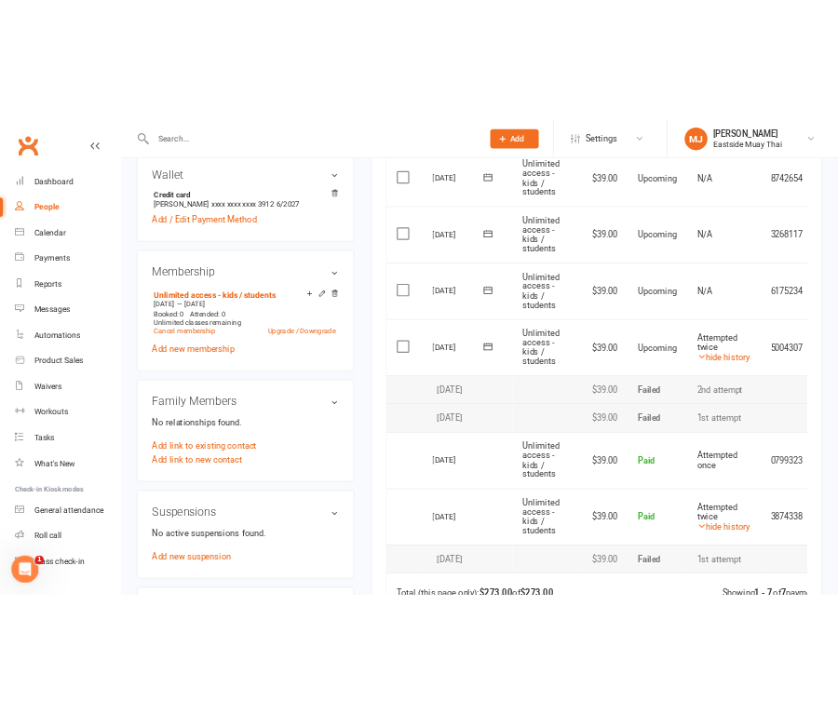
scroll to position [487, 0]
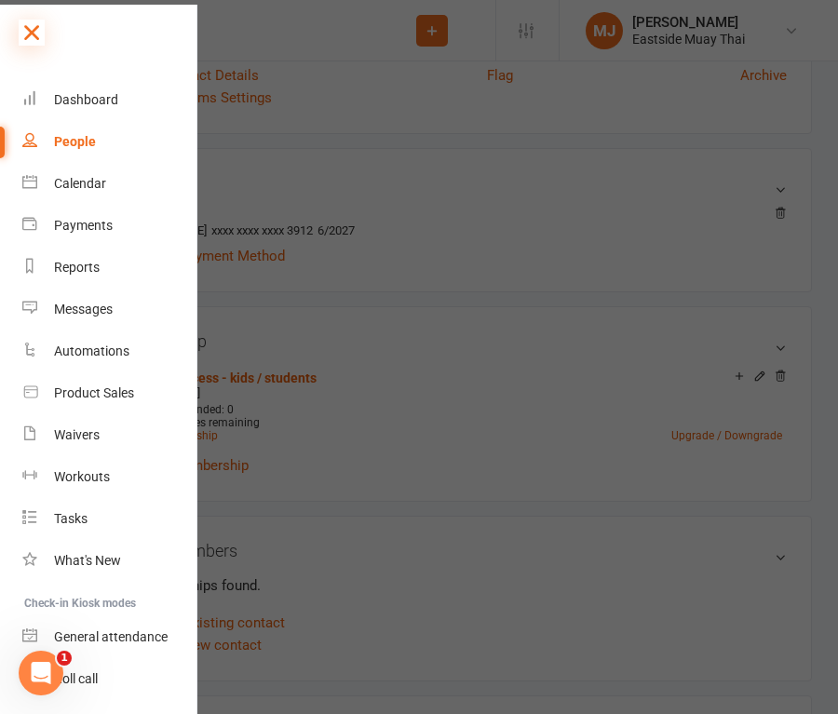
click at [20, 36] on icon at bounding box center [32, 33] width 26 height 26
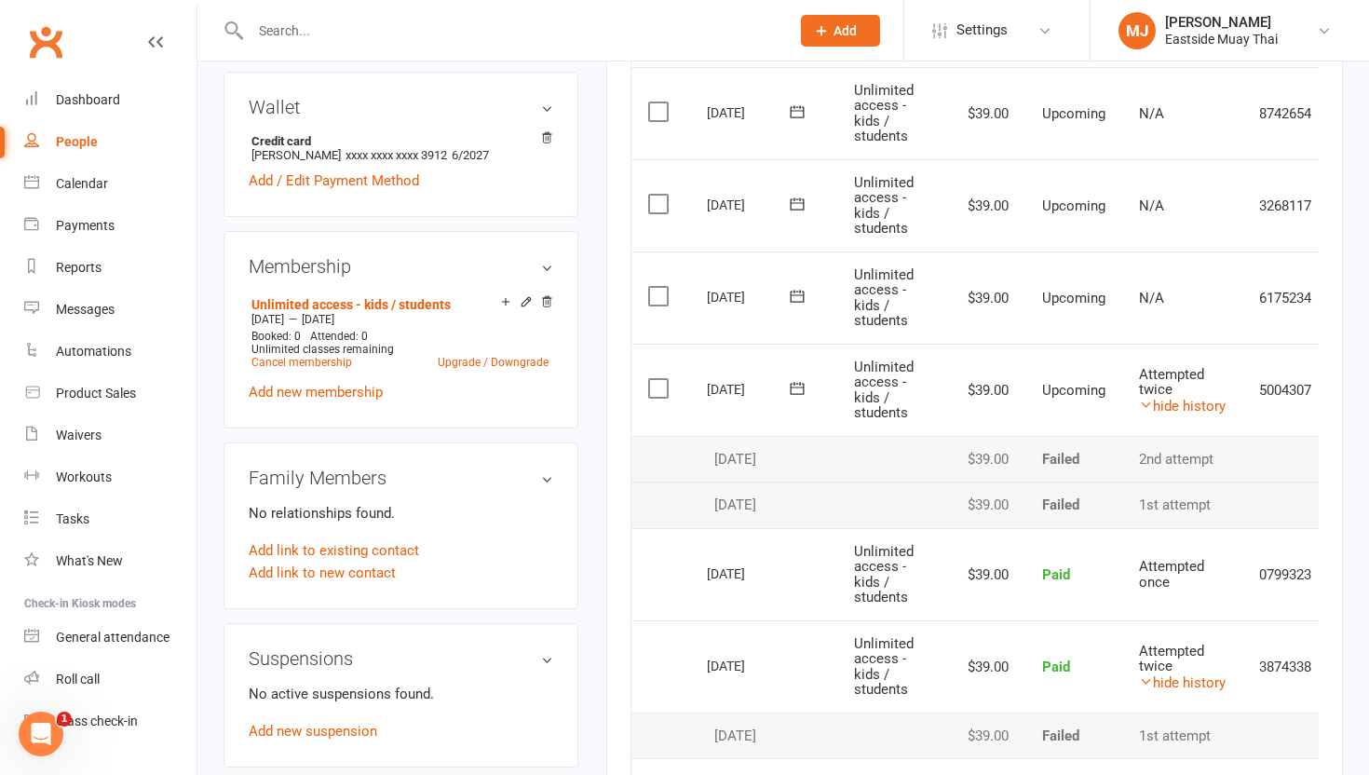
scroll to position [591, 0]
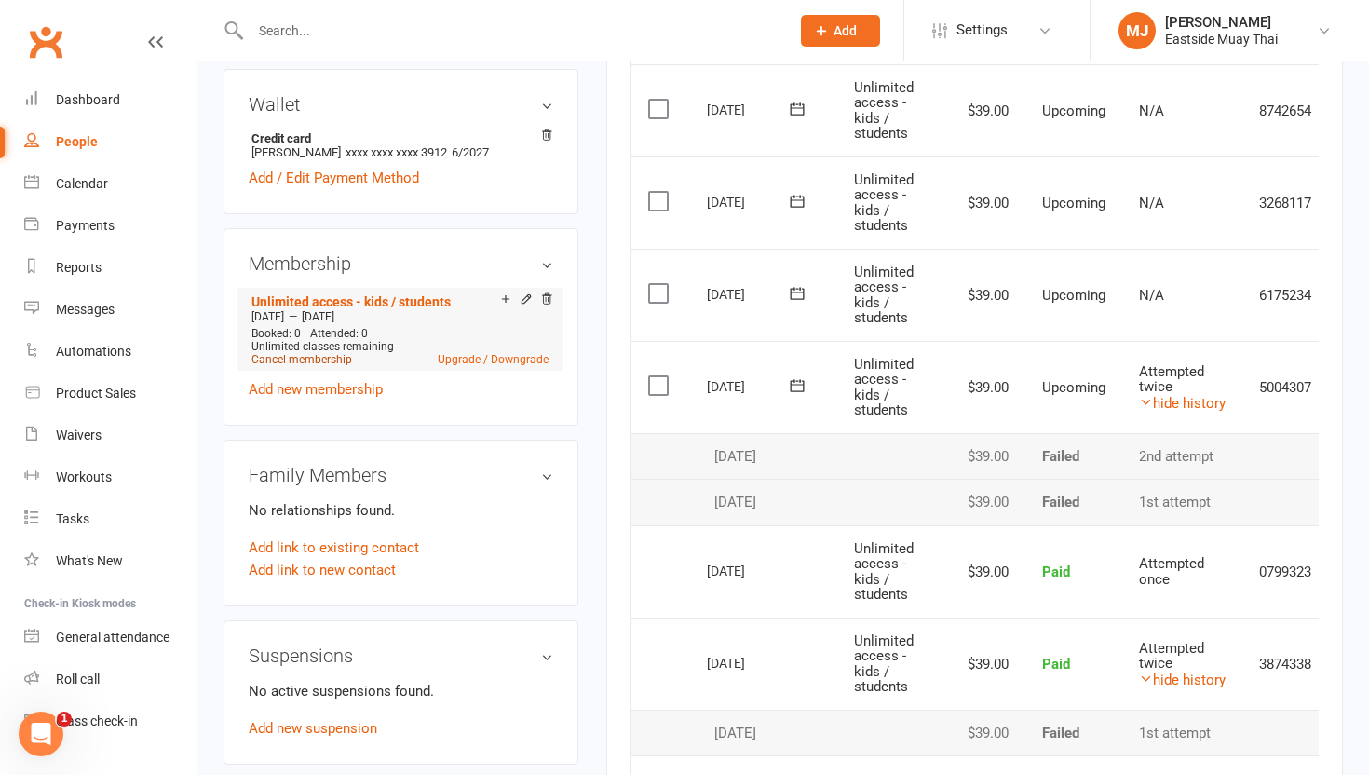
click at [336, 366] on link "Cancel membership" at bounding box center [301, 359] width 101 height 13
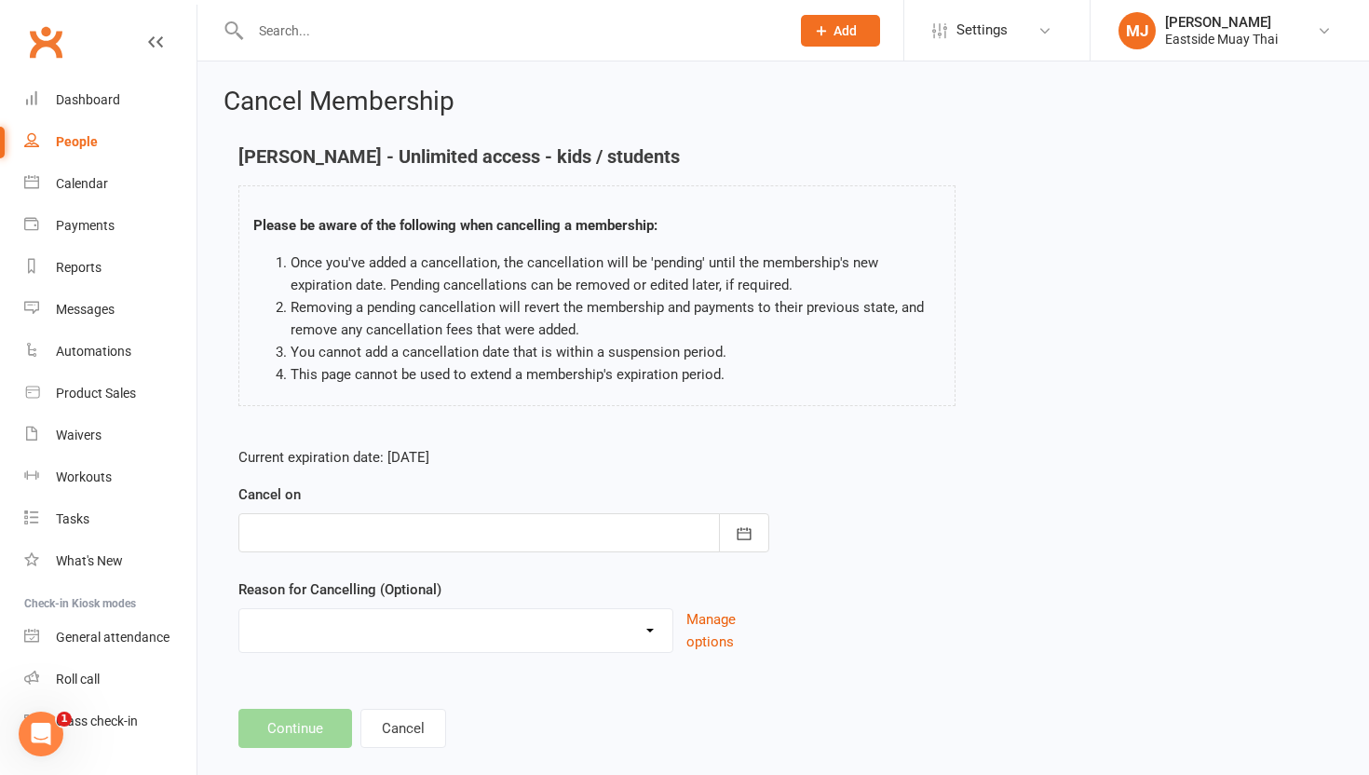
scroll to position [30, 0]
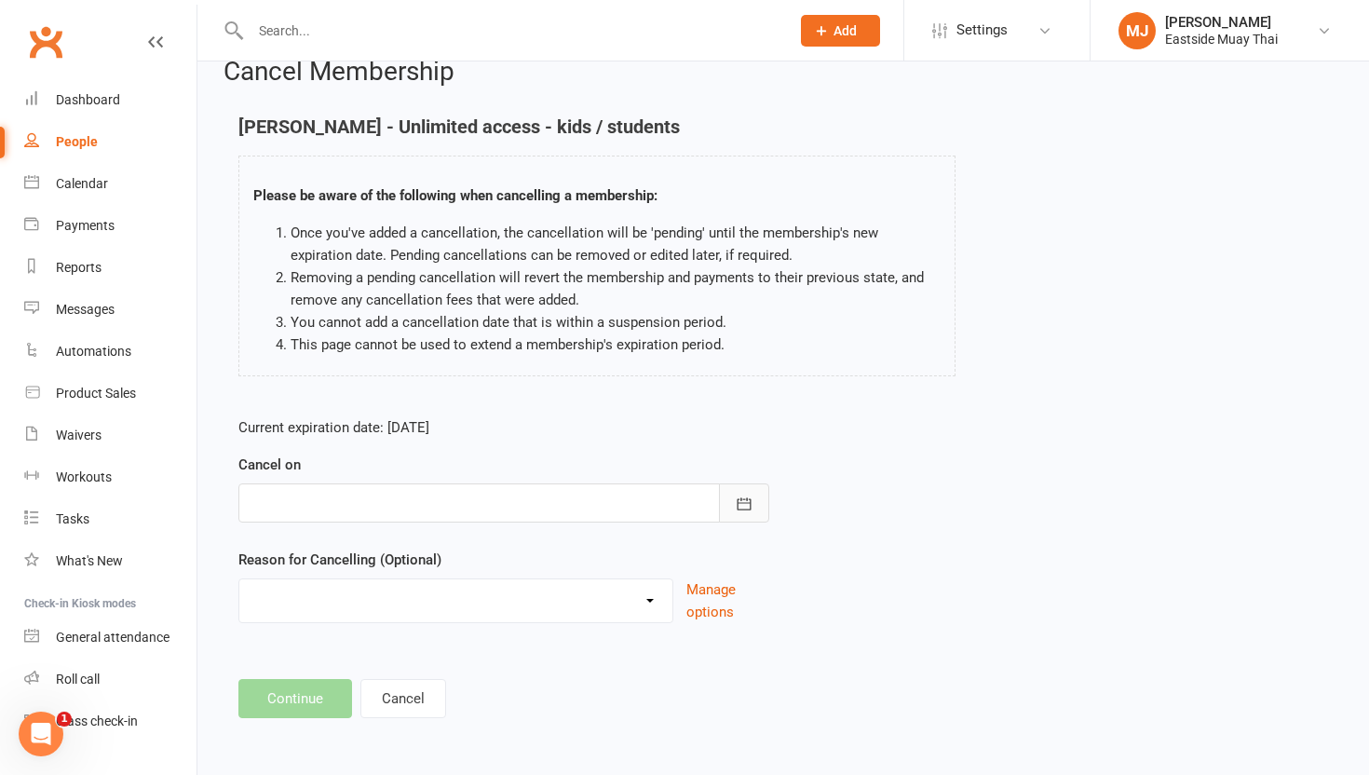
click at [748, 496] on icon "button" at bounding box center [744, 504] width 19 height 19
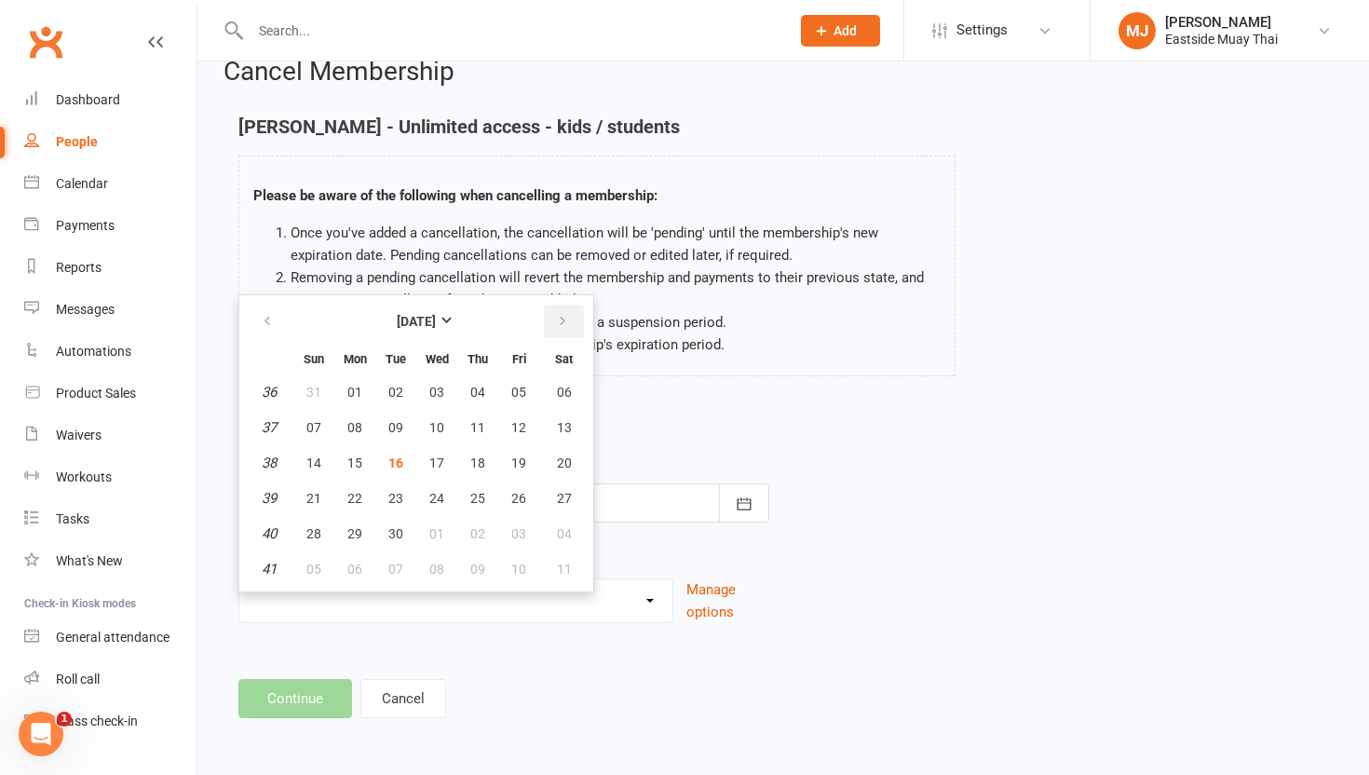
click at [553, 327] on button "button" at bounding box center [564, 322] width 40 height 34
click at [557, 459] on span "18" at bounding box center [564, 462] width 15 height 15
type input "[DATE]"
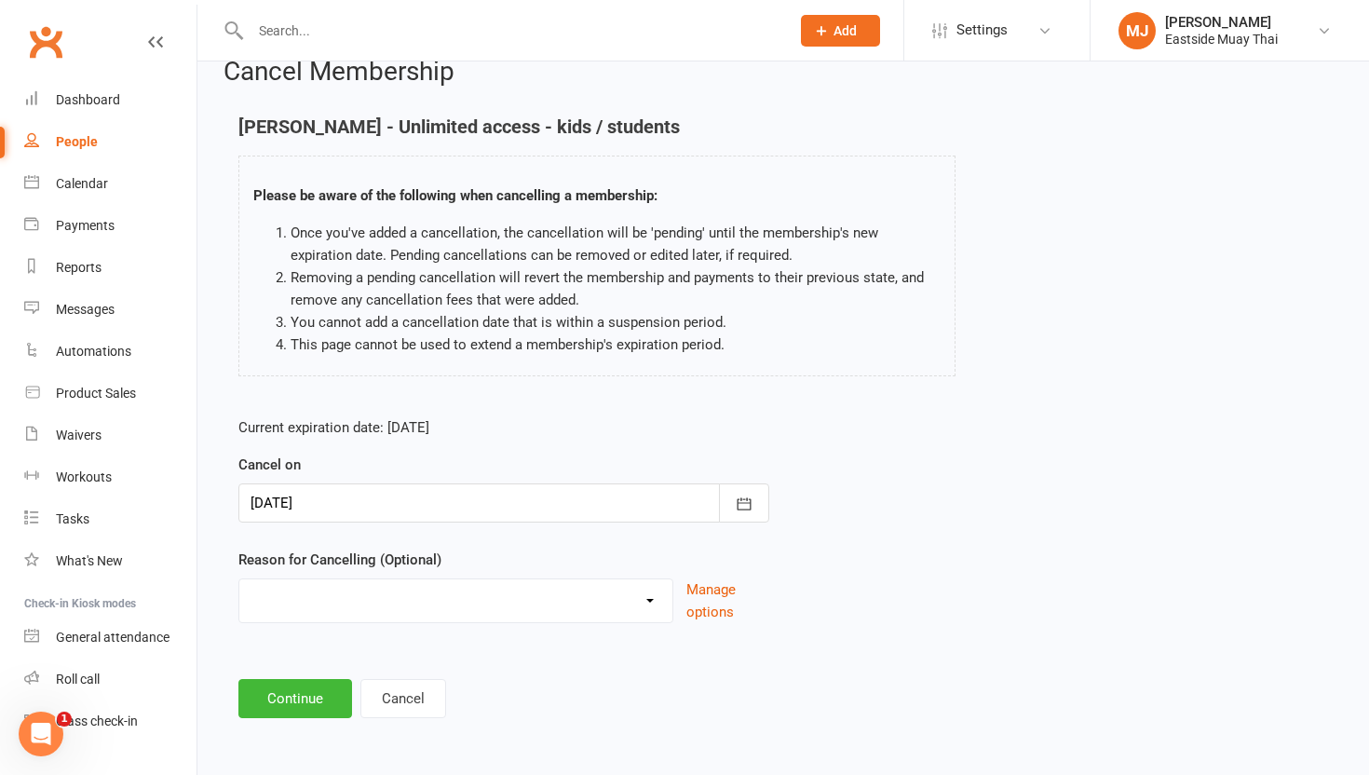
click at [333, 606] on select "Holiday Injury Other reason" at bounding box center [455, 597] width 433 height 37
select select "0"
click at [239, 579] on select "Holiday Injury Other reason" at bounding box center [455, 597] width 433 height 37
click at [292, 691] on button "Continue" at bounding box center [295, 698] width 114 height 39
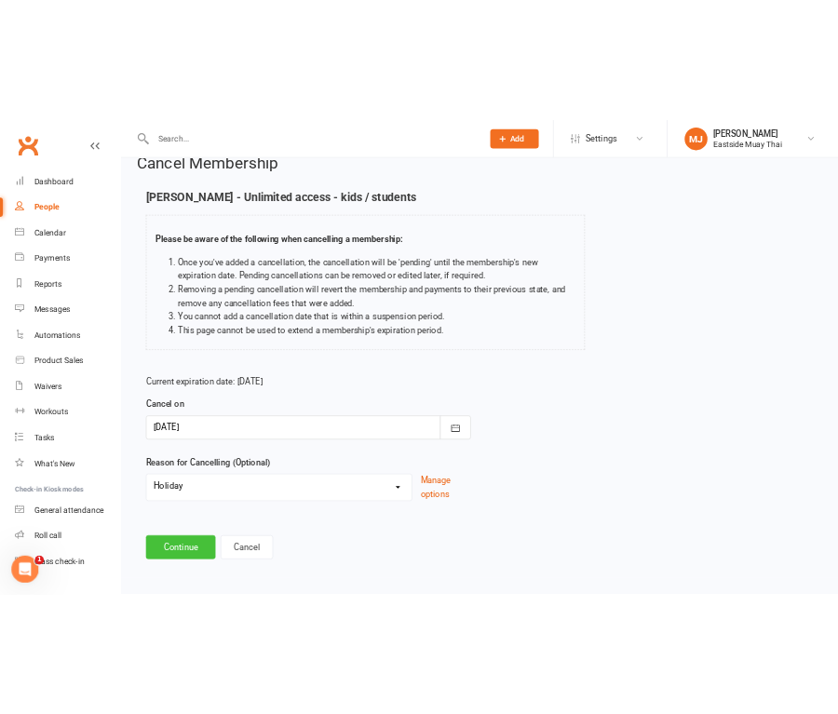
scroll to position [0, 0]
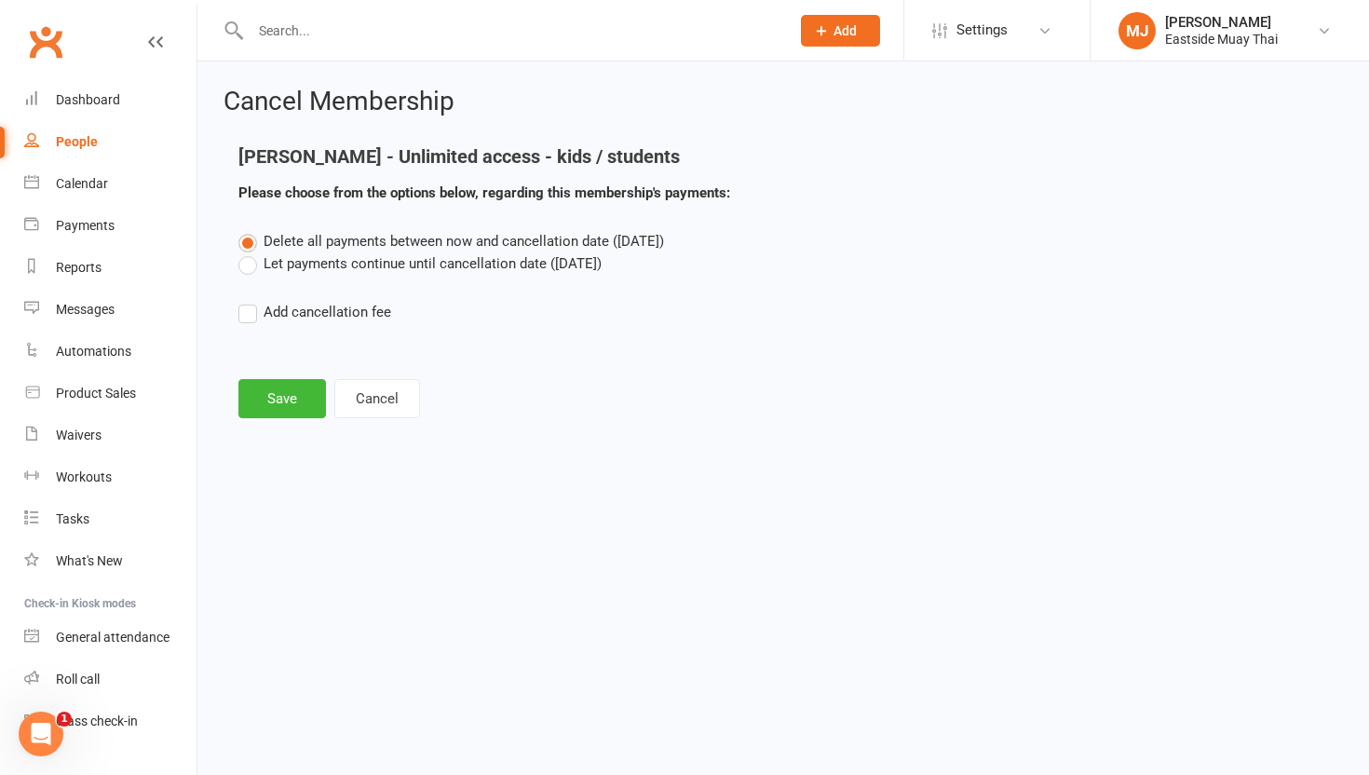
click at [252, 265] on label "Let payments continue until cancellation date ([DATE])" at bounding box center [419, 263] width 363 height 22
click at [251, 252] on input "Let payments continue until cancellation date ([DATE])" at bounding box center [244, 252] width 12 height 0
click at [284, 401] on button "Save" at bounding box center [282, 398] width 88 height 39
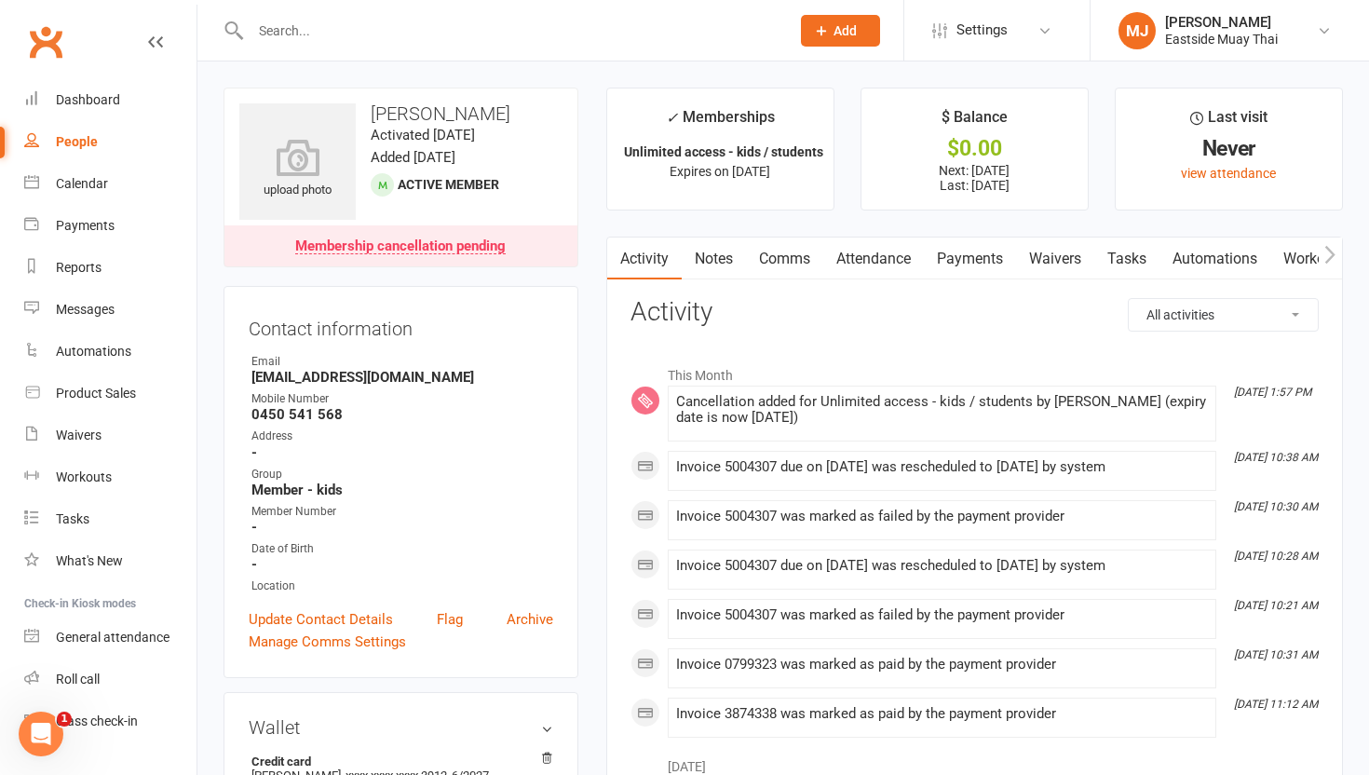
click at [401, 38] on input "text" at bounding box center [511, 31] width 532 height 26
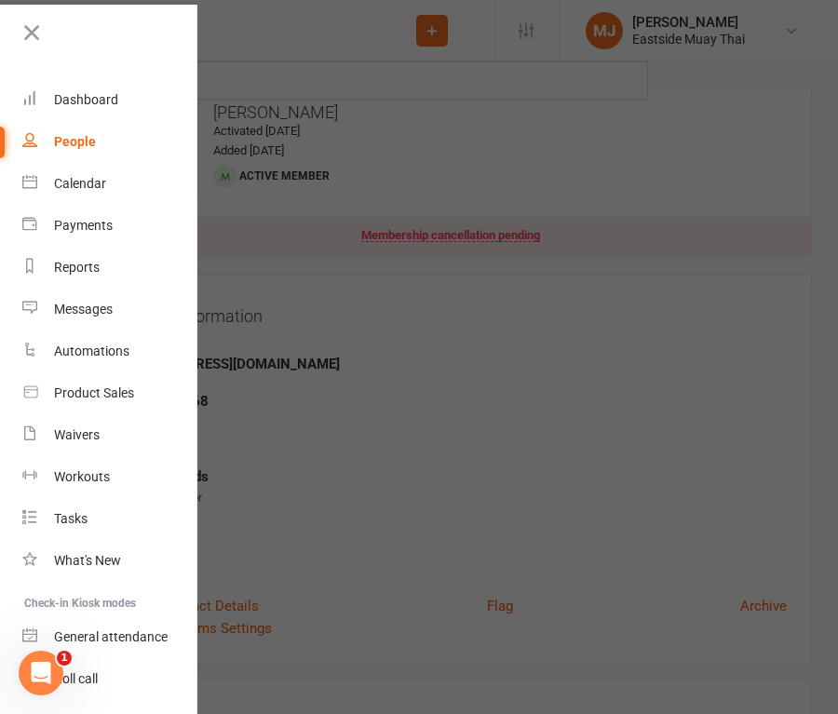
type input "j"
click at [28, 28] on icon at bounding box center [32, 33] width 26 height 26
